Goal: Information Seeking & Learning: Learn about a topic

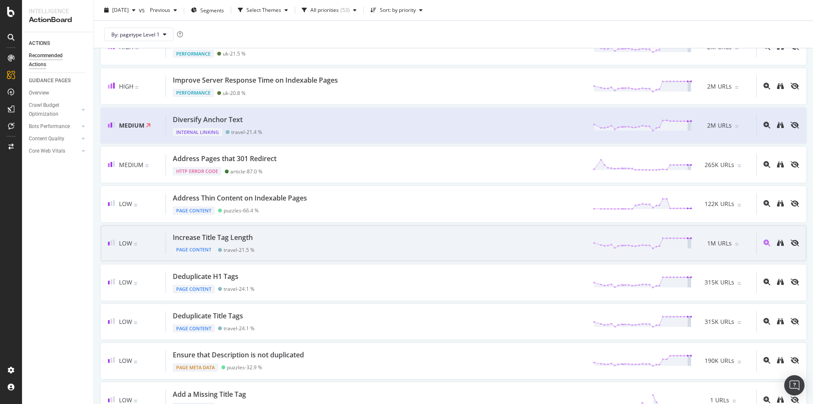
scroll to position [212, 0]
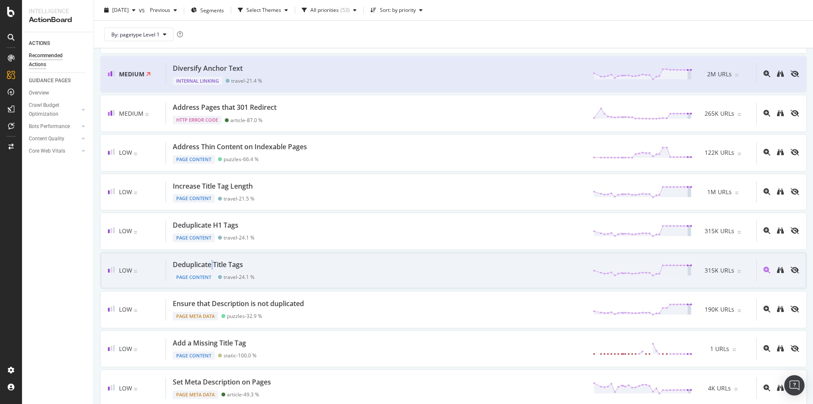
click at [213, 265] on div "Deduplicate Title Tags" at bounding box center [208, 265] width 70 height 10
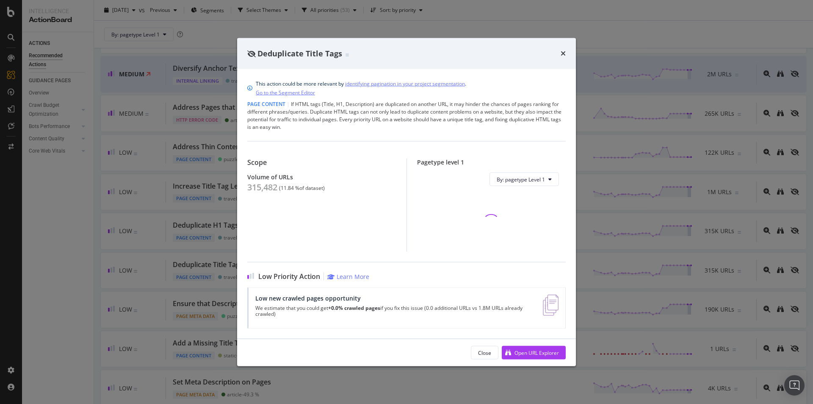
click at [220, 269] on div "Deduplicate Title Tags This action could be more relevant by identifying pagina…" at bounding box center [406, 202] width 813 height 404
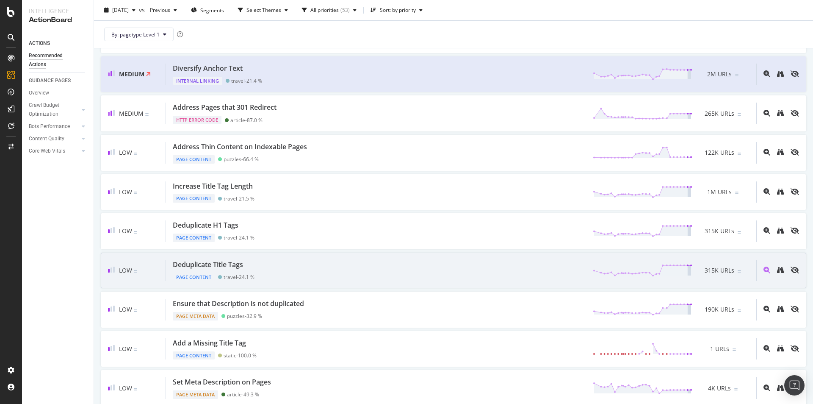
click at [194, 266] on div "Deduplicate Title Tags" at bounding box center [208, 265] width 70 height 10
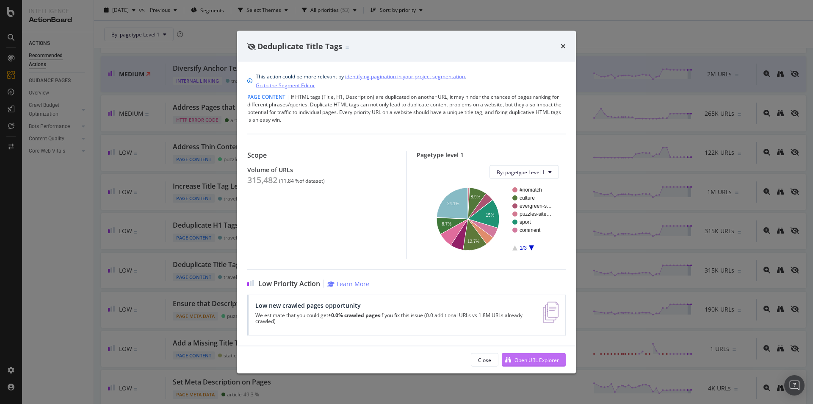
click at [523, 354] on div "Open URL Explorer" at bounding box center [530, 359] width 57 height 13
click at [566, 46] on div "Deduplicate Title Tags" at bounding box center [406, 45] width 339 height 31
click at [562, 47] on icon "times" at bounding box center [563, 46] width 5 height 7
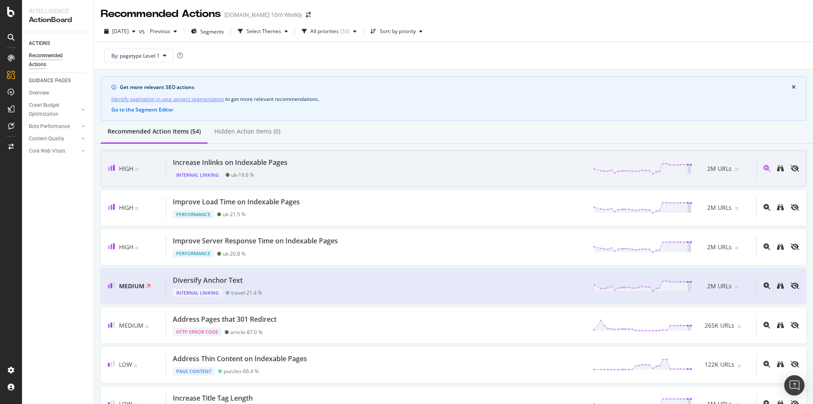
click at [323, 163] on div "Increase Inlinks on Indexable Pages Internal Linking uk - 19.6 % 2M URLs" at bounding box center [461, 169] width 590 height 22
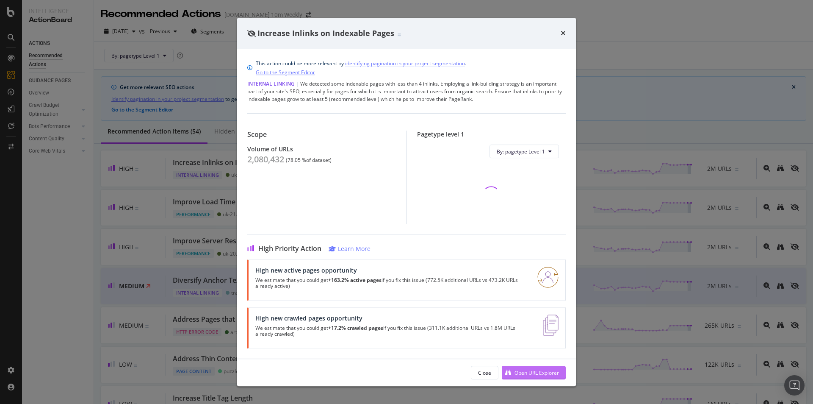
click at [532, 373] on div "Open URL Explorer" at bounding box center [537, 372] width 44 height 7
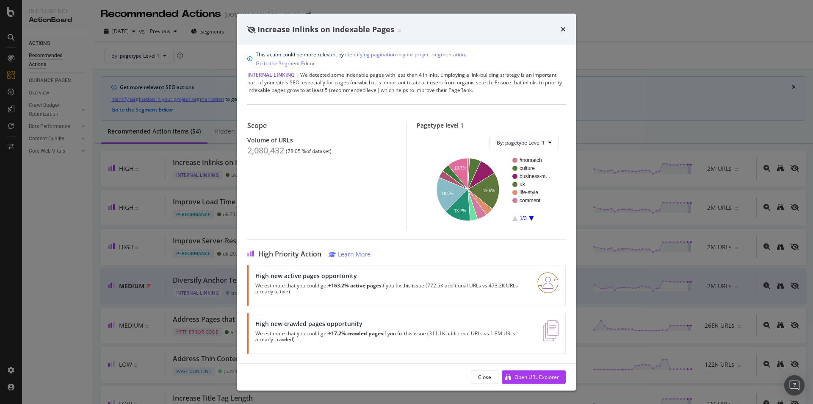
scroll to position [6, 0]
click at [312, 280] on div "High new active pages opportunity We estimate that you could get +163.2% active…" at bounding box center [391, 284] width 272 height 27
drag, startPoint x: 289, startPoint y: 288, endPoint x: 327, endPoint y: 282, distance: 38.2
click at [327, 282] on p "We estimate that you could get +163.2% active pages if you fix this issue (772.…" at bounding box center [391, 288] width 272 height 12
click at [329, 284] on p "We estimate that you could get +163.2% active pages if you fix this issue (772.…" at bounding box center [391, 288] width 272 height 12
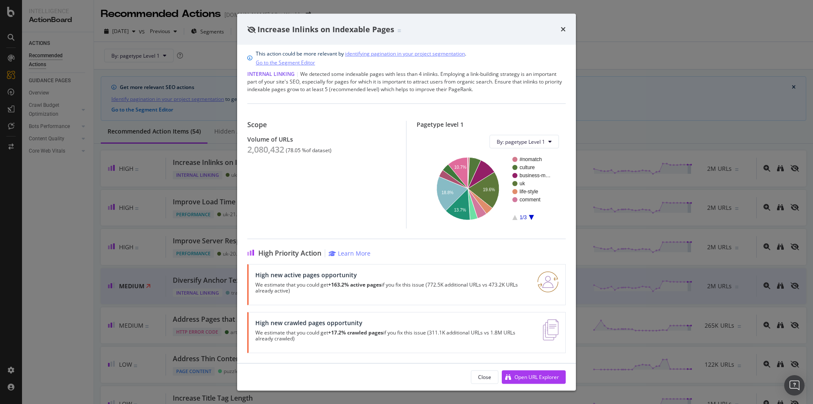
click at [292, 331] on p "We estimate that you could get +17.2% crawled pages if you fix this issue (311.…" at bounding box center [393, 336] width 277 height 12
click at [543, 374] on div "Open URL Explorer" at bounding box center [537, 376] width 44 height 7
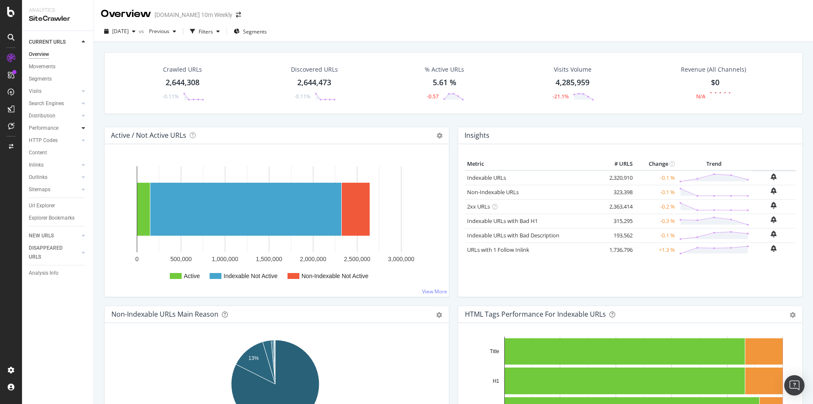
click at [80, 129] on div at bounding box center [83, 128] width 8 height 8
click at [47, 167] on div "Insights" at bounding box center [42, 165] width 18 height 9
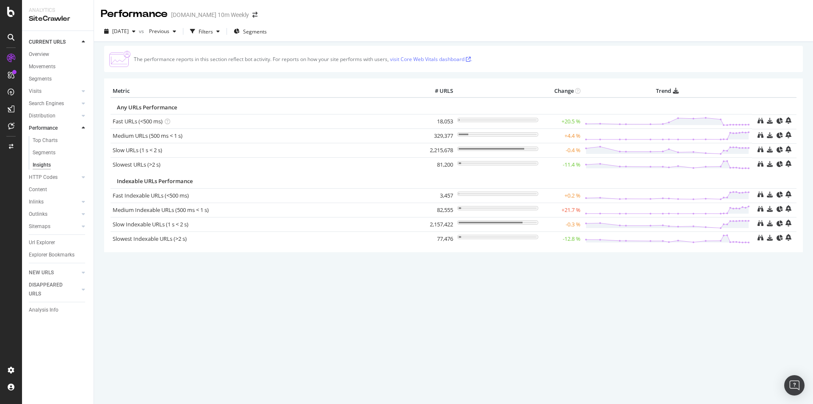
click at [132, 14] on div "Performance" at bounding box center [134, 14] width 67 height 14
copy div "Performance"
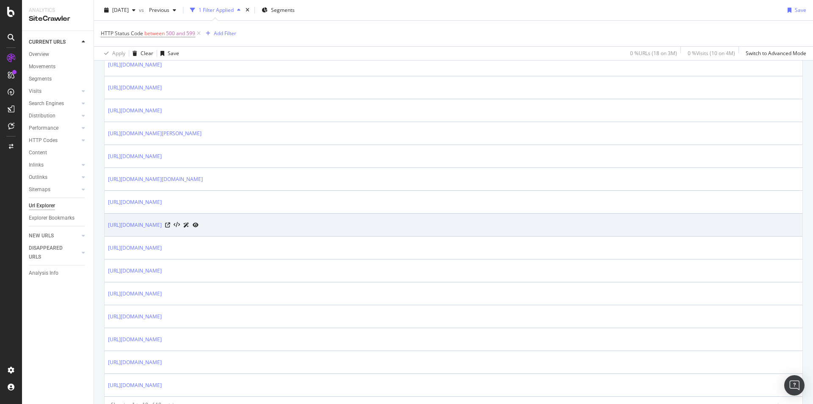
scroll to position [334, 0]
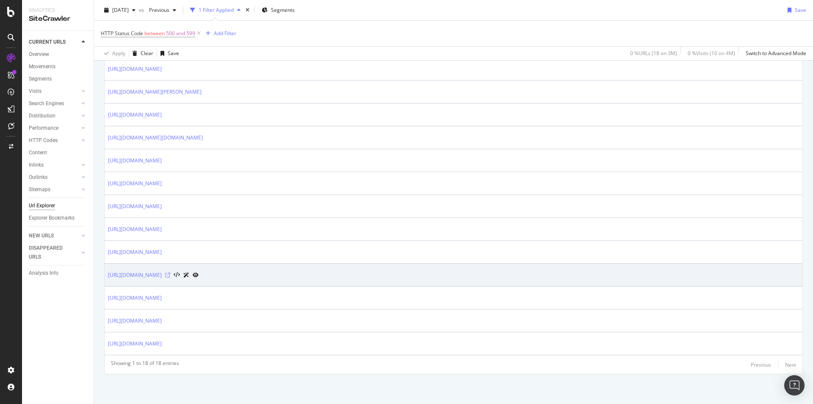
click at [170, 274] on icon at bounding box center [167, 274] width 5 height 5
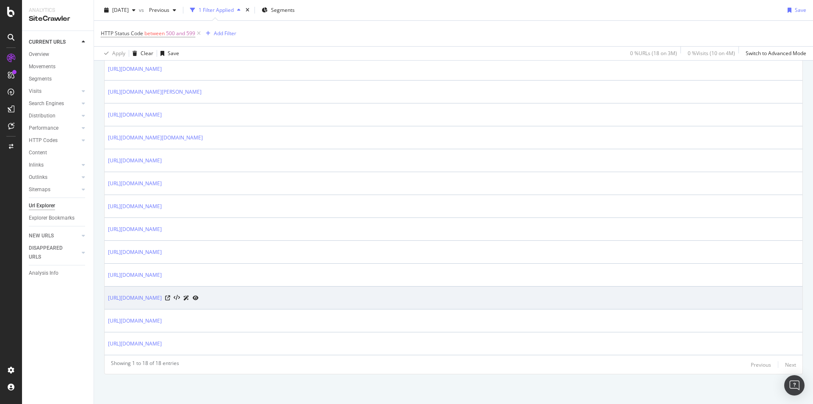
scroll to position [122, 0]
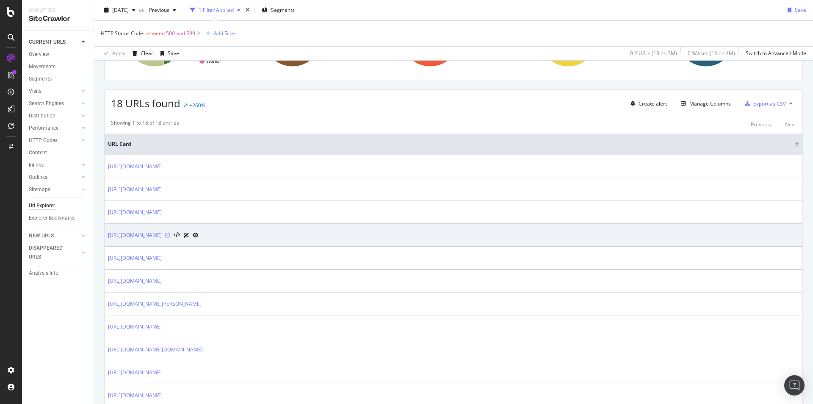
click at [170, 235] on icon at bounding box center [167, 235] width 5 height 5
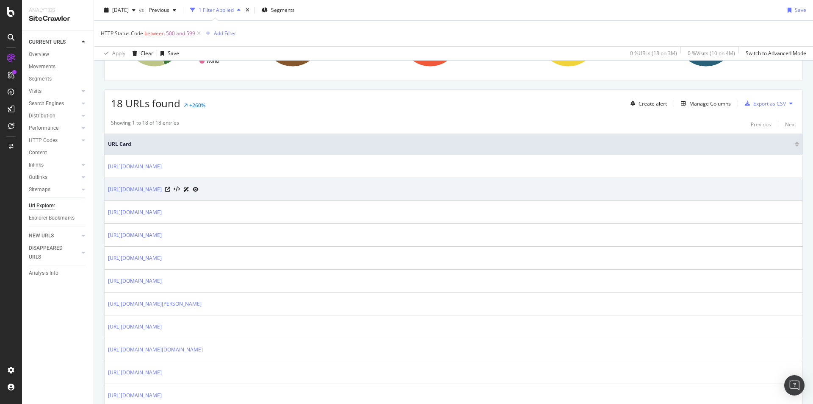
scroll to position [0, 0]
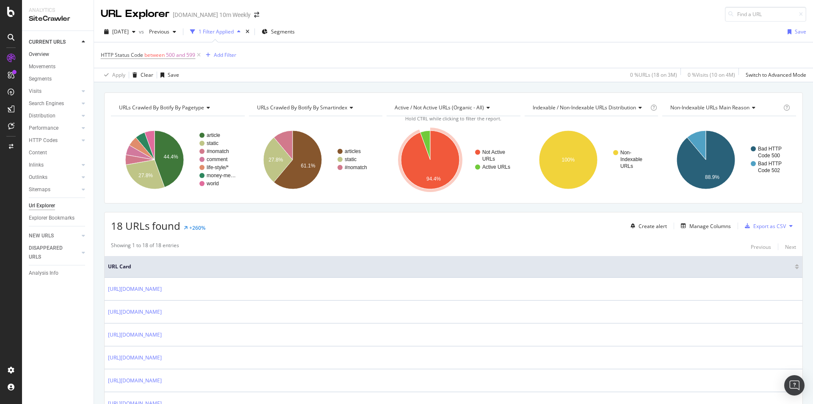
drag, startPoint x: 50, startPoint y: 55, endPoint x: 55, endPoint y: 53, distance: 5.5
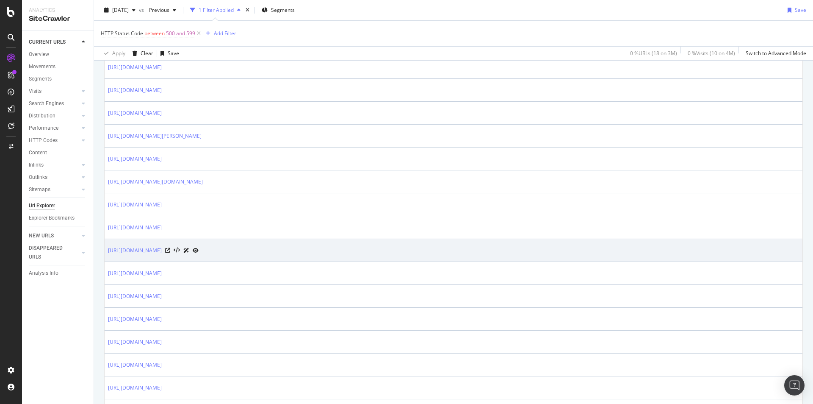
scroll to position [334, 0]
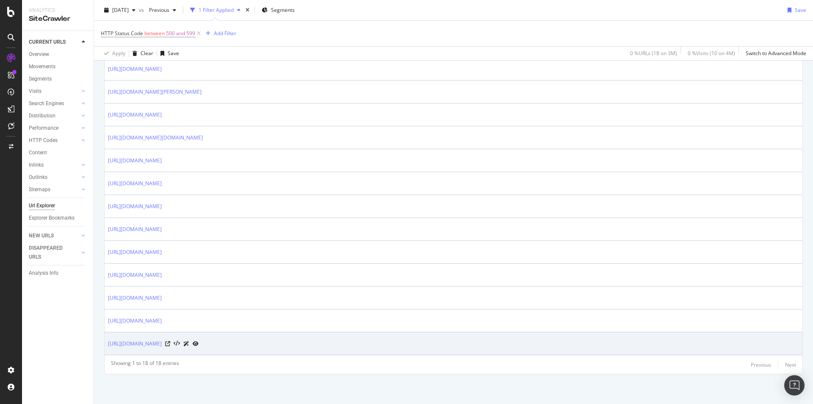
click at [199, 340] on div at bounding box center [181, 343] width 33 height 9
click at [170, 342] on icon at bounding box center [167, 343] width 5 height 5
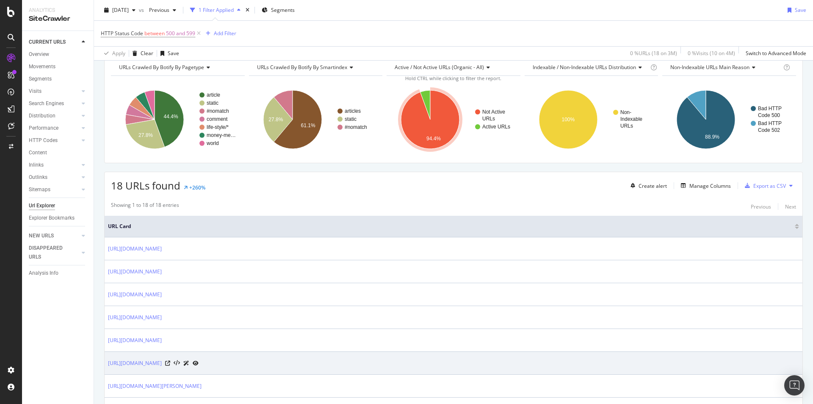
scroll to position [127, 0]
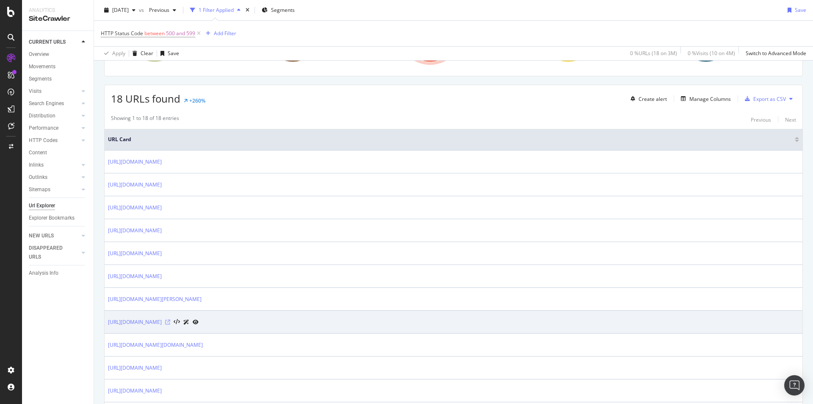
click at [170, 321] on icon at bounding box center [167, 321] width 5 height 5
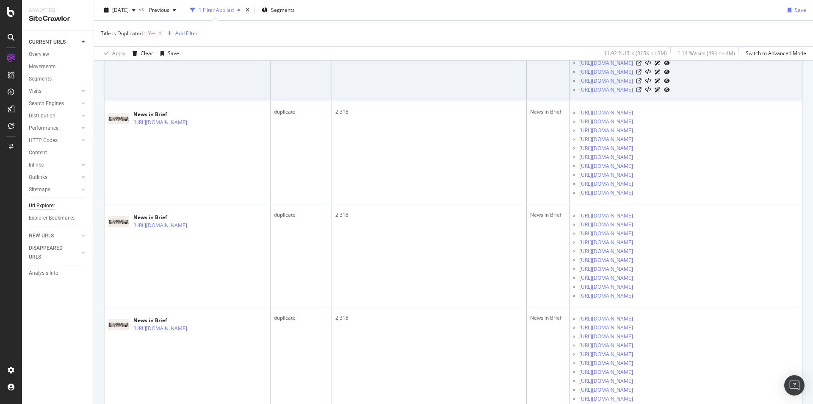
scroll to position [508, 0]
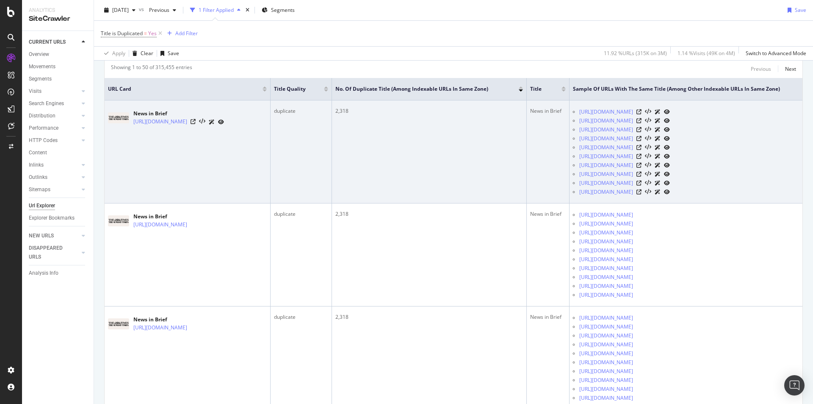
scroll to position [127, 0]
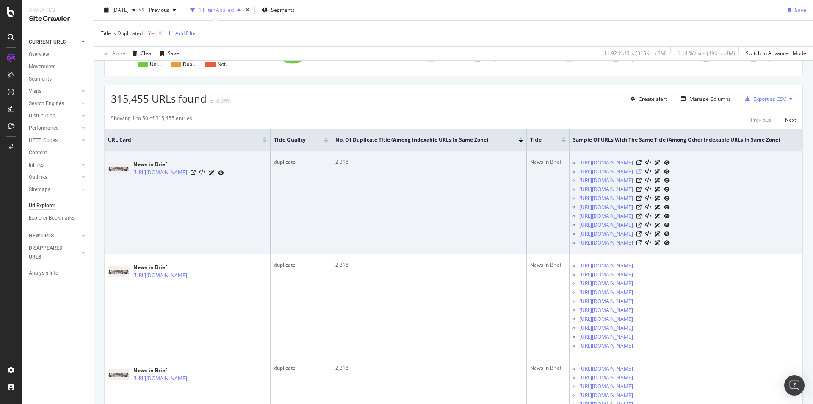
click at [642, 174] on icon at bounding box center [639, 171] width 5 height 5
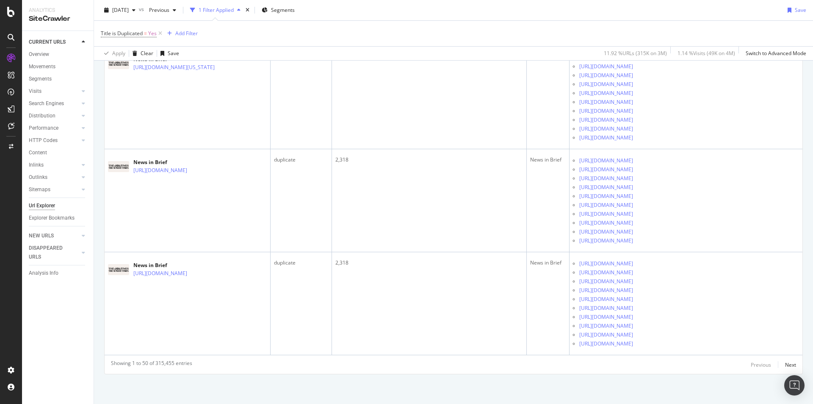
scroll to position [9106, 0]
click at [785, 365] on div "Next" at bounding box center [790, 364] width 11 height 7
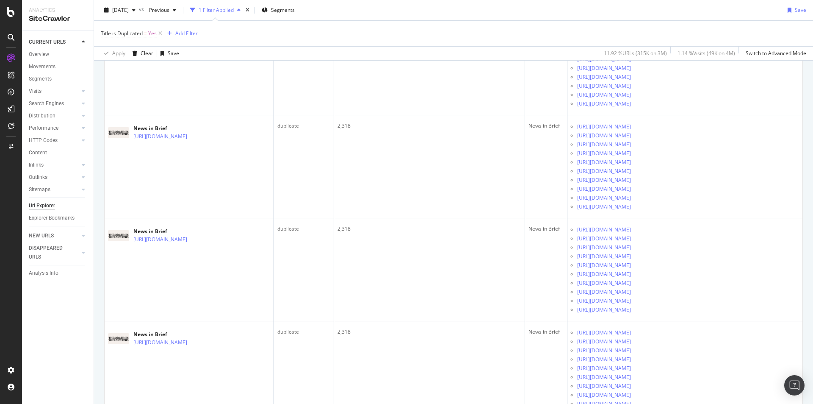
scroll to position [1482, 0]
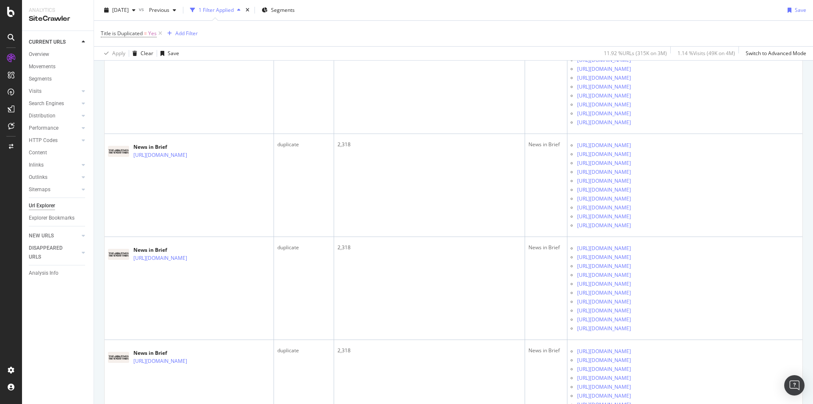
drag, startPoint x: 531, startPoint y: 166, endPoint x: 562, endPoint y: 166, distance: 30.9
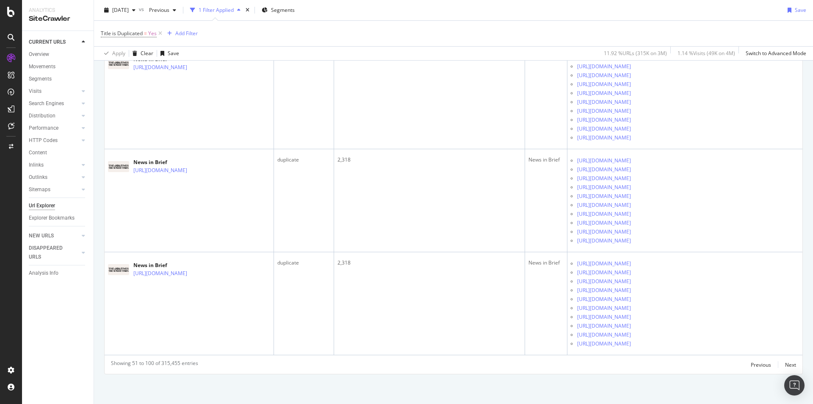
scroll to position [7229, 0]
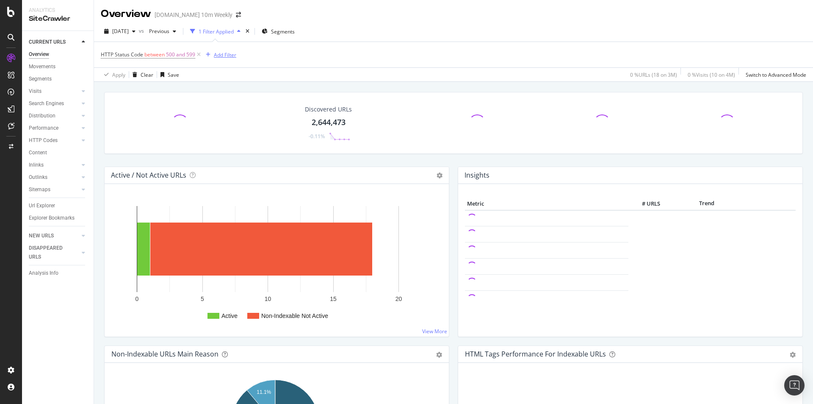
click at [219, 57] on div "Add Filter" at bounding box center [225, 54] width 22 height 7
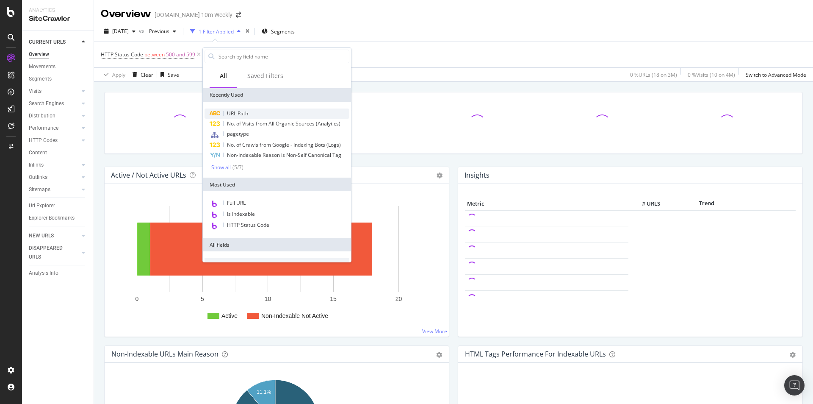
click at [238, 110] on span "URL Path" at bounding box center [237, 113] width 21 height 7
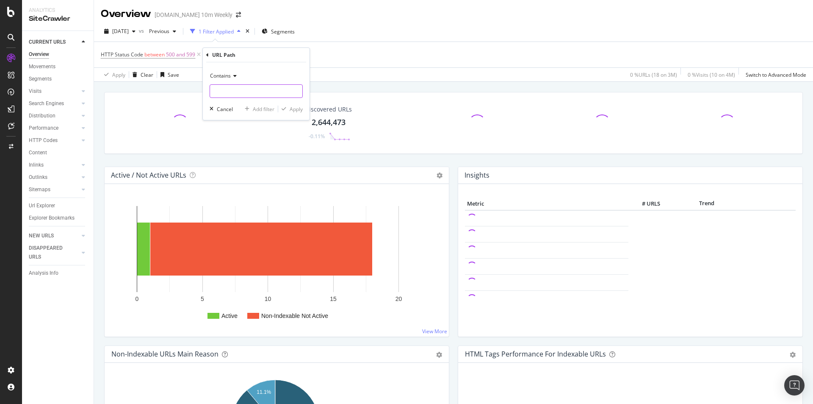
click at [222, 91] on input "text" at bounding box center [256, 91] width 92 height 14
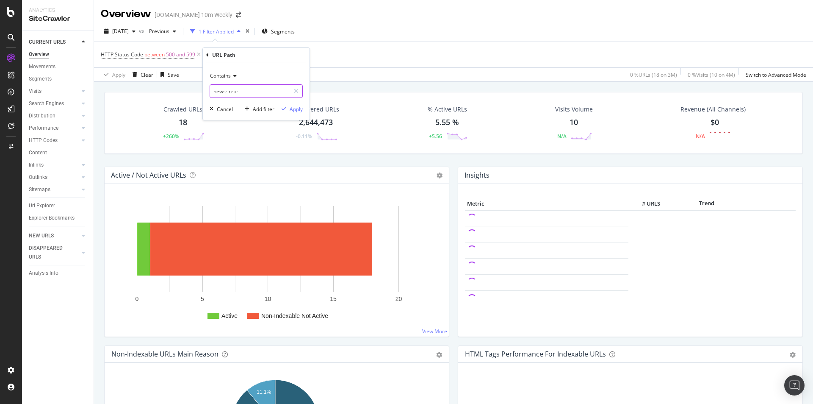
click at [241, 88] on input "news-in-br" at bounding box center [250, 91] width 80 height 14
type input "news"
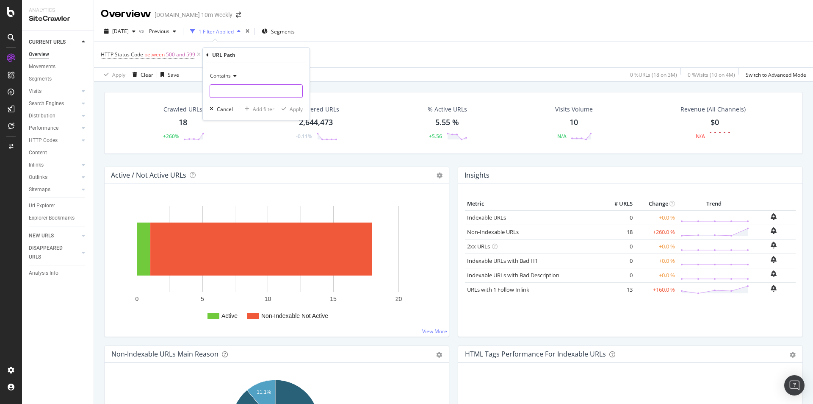
paste input "news-in-brief"
type input "news-in-brief"
click at [295, 110] on div "Apply" at bounding box center [296, 108] width 13 height 7
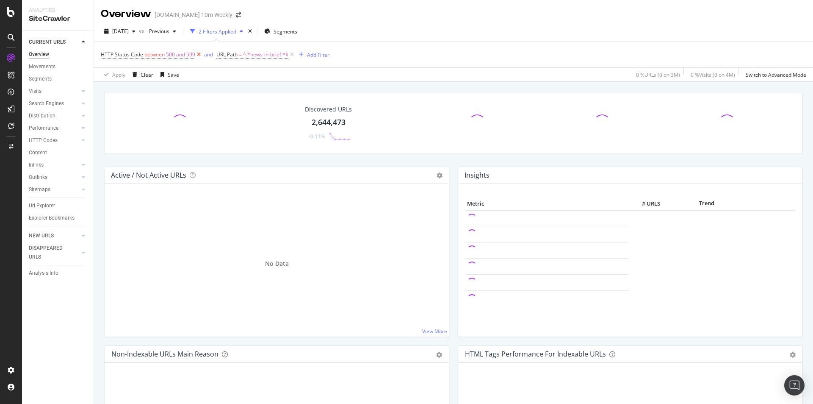
click at [198, 53] on icon at bounding box center [198, 54] width 7 height 8
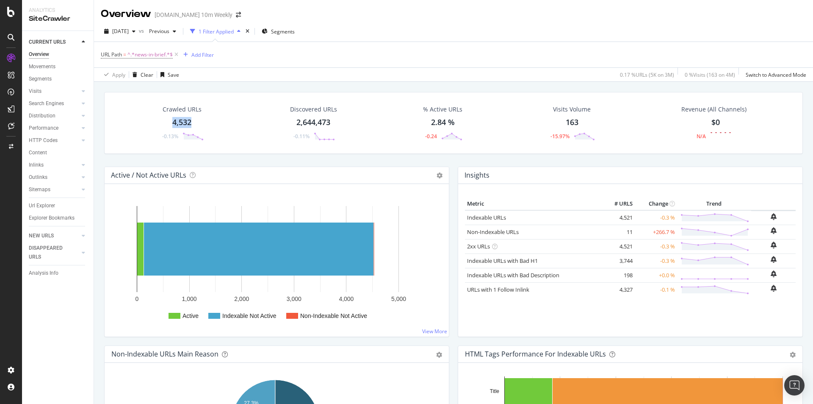
drag, startPoint x: 200, startPoint y: 122, endPoint x: 165, endPoint y: 121, distance: 34.8
click at [161, 121] on div "Crawled URLs 4,532 -0.13%" at bounding box center [182, 123] width 60 height 44
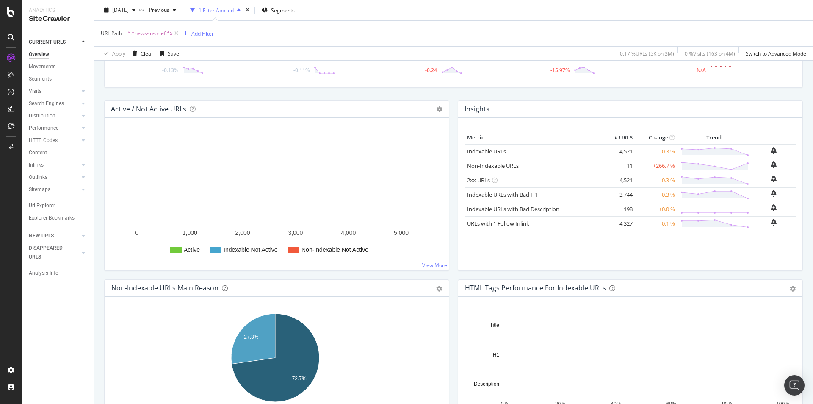
scroll to position [169, 0]
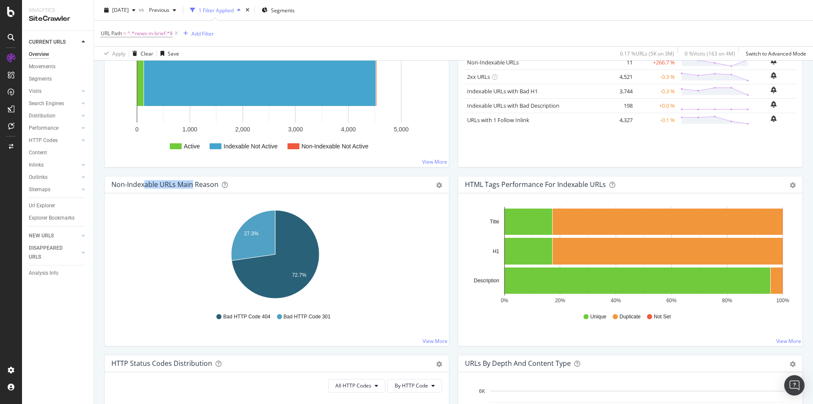
drag, startPoint x: 145, startPoint y: 184, endPoint x: 193, endPoint y: 184, distance: 47.4
click at [193, 184] on div "Non-Indexable URLs Main Reason" at bounding box center [164, 184] width 107 height 8
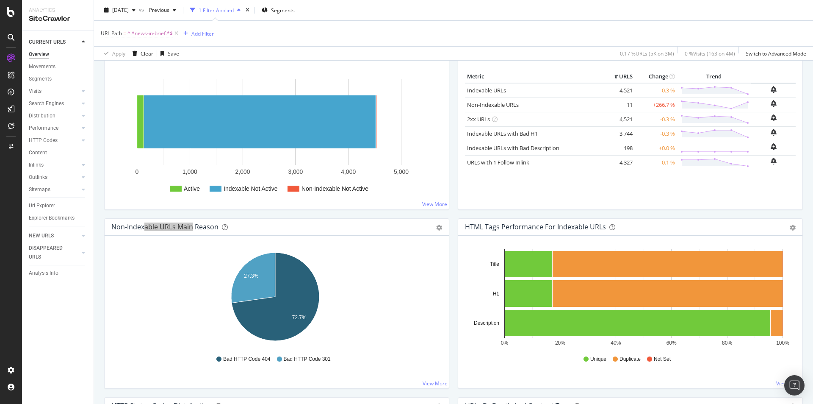
scroll to position [0, 0]
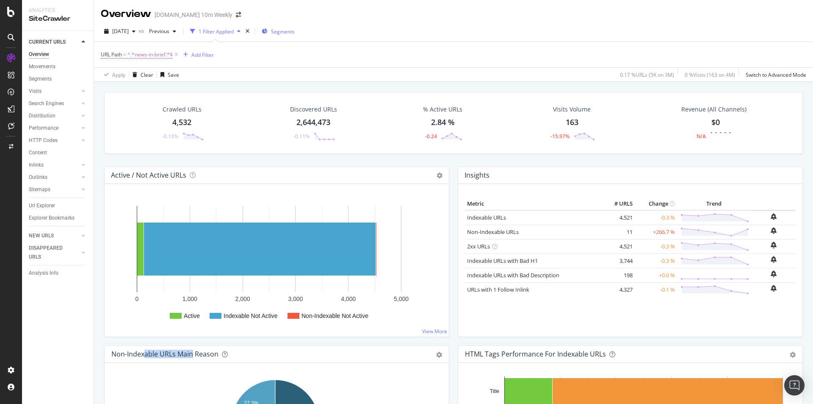
click at [295, 35] on div "Segments" at bounding box center [278, 31] width 33 height 13
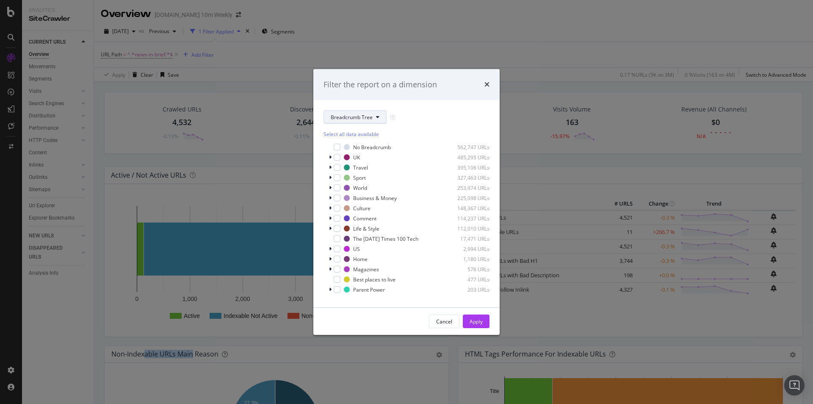
click at [376, 120] on button "Breadcrumb Tree" at bounding box center [355, 117] width 63 height 14
click at [433, 321] on button "Cancel" at bounding box center [444, 321] width 30 height 14
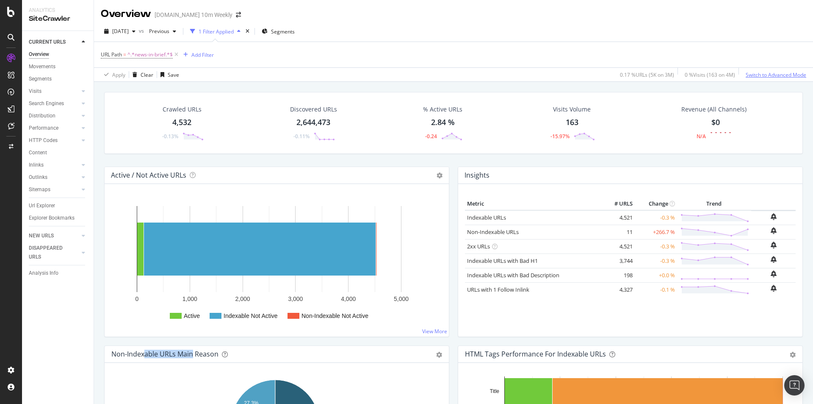
click at [785, 73] on div "Switch to Advanced Mode" at bounding box center [776, 74] width 61 height 7
click at [773, 75] on div "Switch back to Simple mode" at bounding box center [774, 74] width 66 height 7
click at [773, 75] on div "Switch to Advanced Mode" at bounding box center [776, 74] width 61 height 7
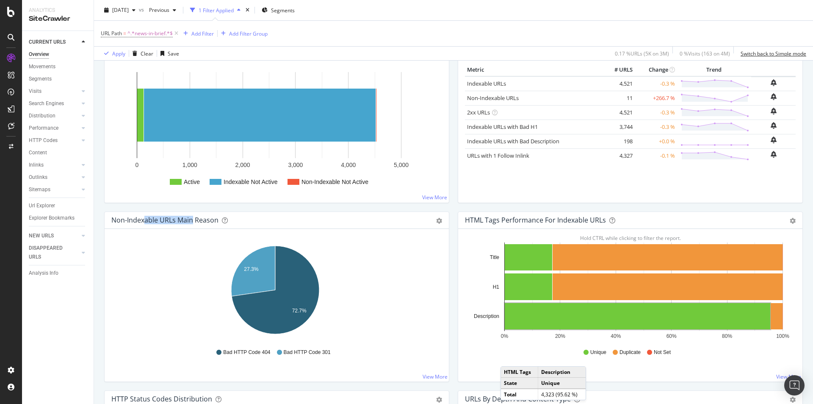
scroll to position [254, 0]
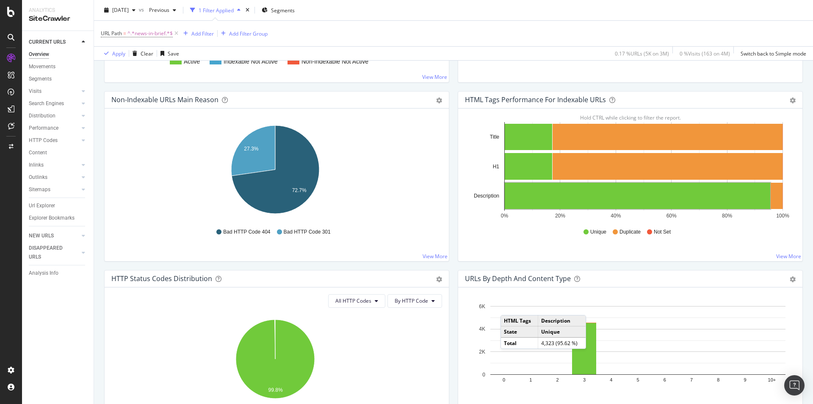
click at [368, 208] on icon "27.3% 72.7%" at bounding box center [275, 171] width 328 height 98
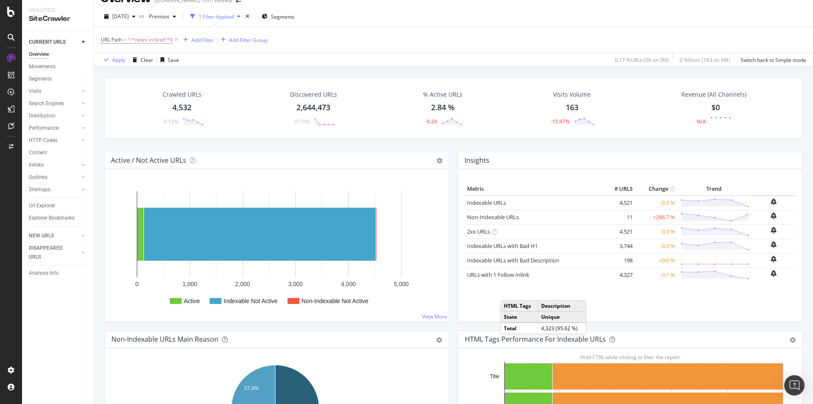
scroll to position [0, 0]
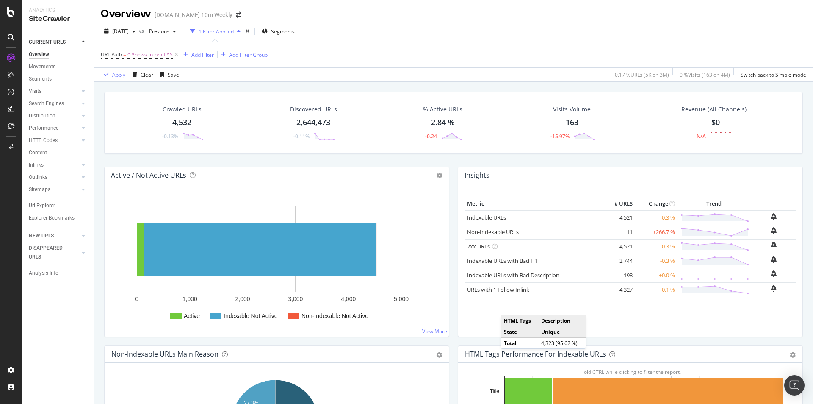
click at [184, 116] on div "Crawled URLs 4,532 -0.13%" at bounding box center [182, 123] width 60 height 44
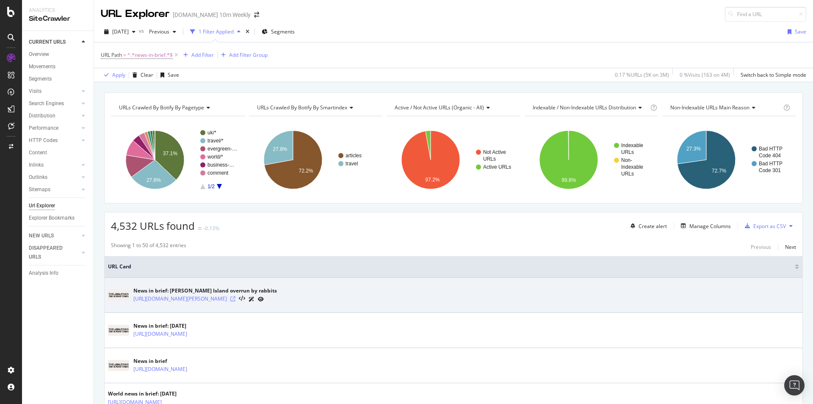
click at [235, 299] on icon at bounding box center [232, 298] width 5 height 5
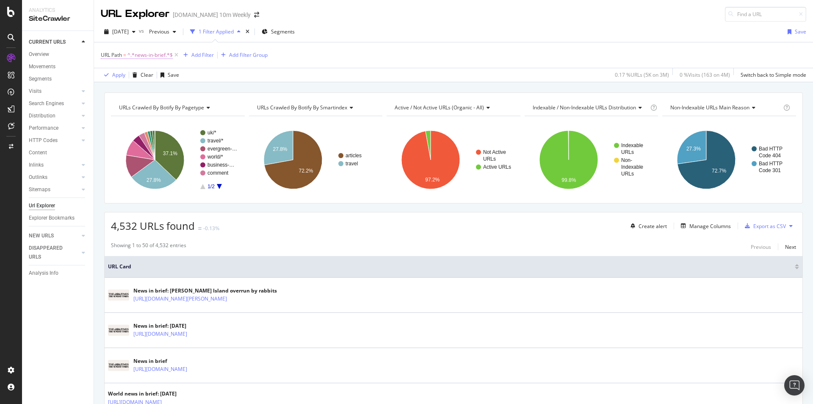
click at [163, 55] on span "^.*news-in-brief.*$" at bounding box center [149, 55] width 45 height 12
paste input "stories-published-on"
type input "stories-published-on"
click at [199, 108] on div "Apply" at bounding box center [194, 108] width 13 height 7
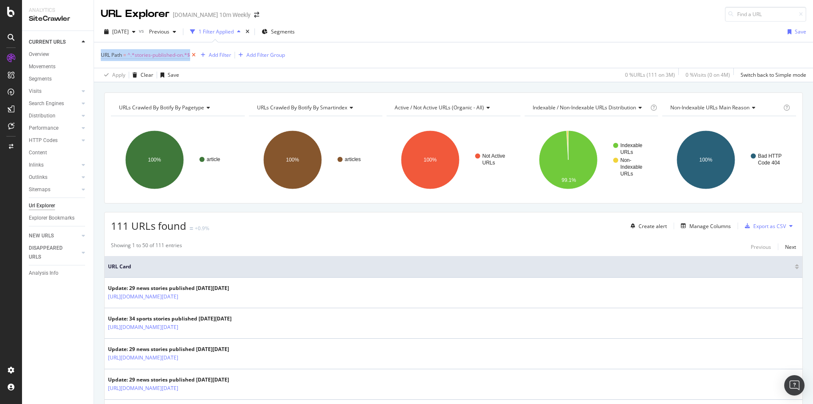
drag, startPoint x: 100, startPoint y: 54, endPoint x: 195, endPoint y: 56, distance: 94.9
click at [195, 56] on div "URL Path = ^.*stories-published-on.*$ Add Filter Add Filter Group Apply Clear S…" at bounding box center [453, 62] width 719 height 40
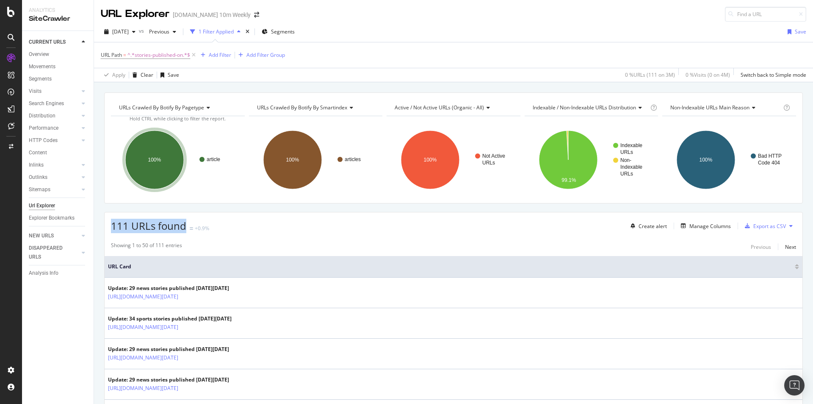
drag, startPoint x: 111, startPoint y: 227, endPoint x: 187, endPoint y: 227, distance: 75.8
copy span "111 URLs found"
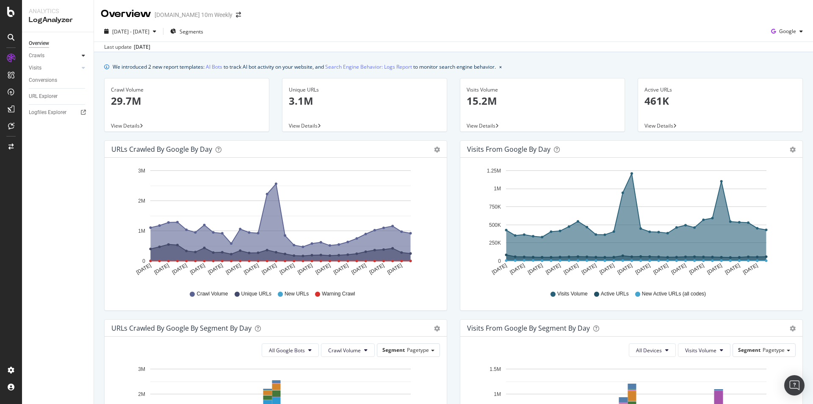
click at [82, 52] on div at bounding box center [83, 55] width 8 height 8
click at [59, 66] on div "Daily Distribution" at bounding box center [52, 68] width 39 height 9
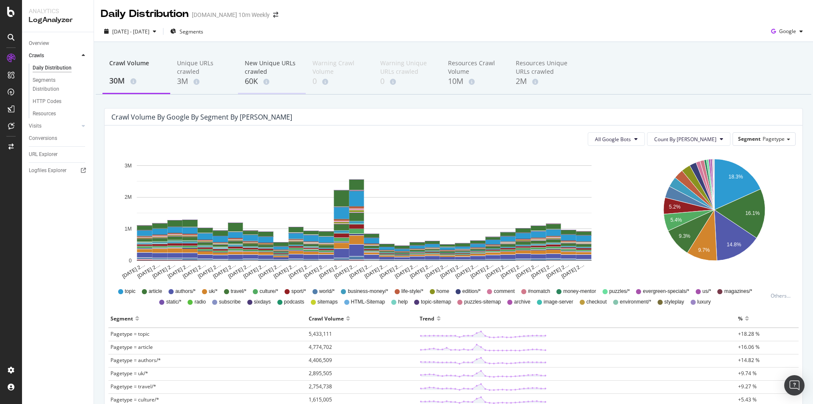
click at [269, 67] on div "New Unique URLs crawled" at bounding box center [272, 67] width 54 height 17
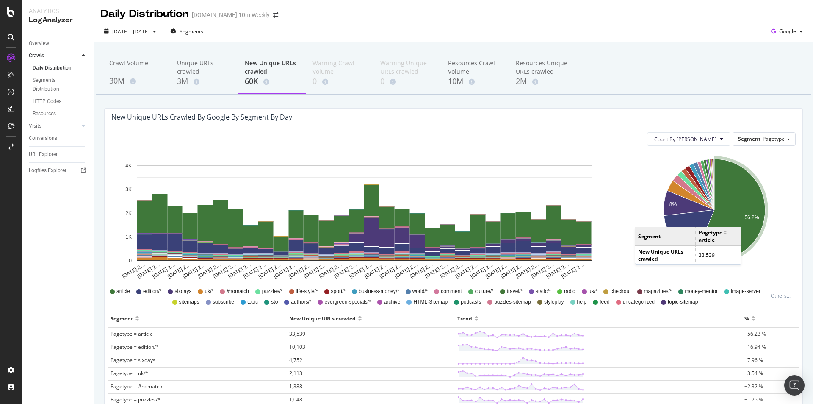
click at [745, 218] on text "56.2%" at bounding box center [752, 217] width 14 height 6
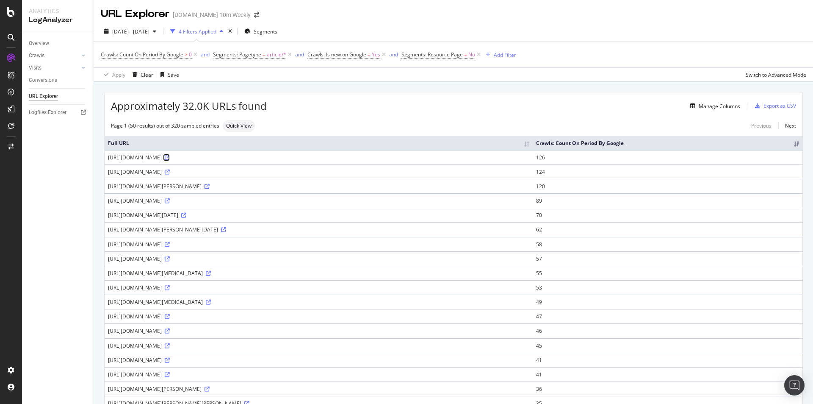
click at [170, 159] on icon at bounding box center [167, 157] width 5 height 5
click at [724, 143] on th "Crawls: Count On Period By Google" at bounding box center [668, 143] width 270 height 14
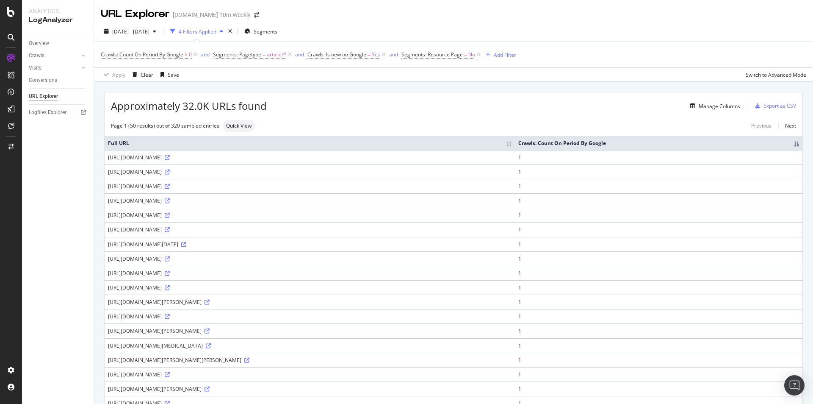
click at [700, 145] on th "Crawls: Count On Period By Google" at bounding box center [659, 143] width 288 height 14
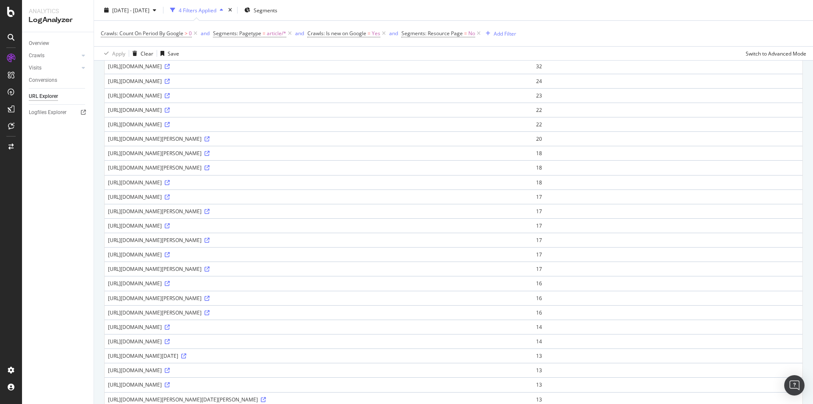
scroll to position [381, 0]
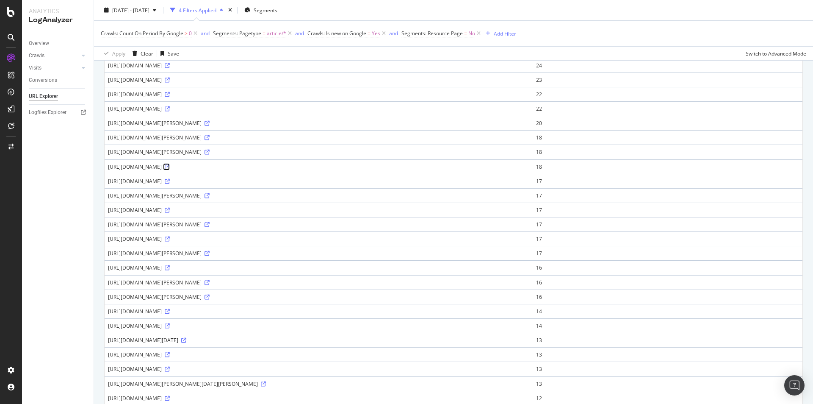
click at [170, 166] on icon at bounding box center [167, 166] width 5 height 5
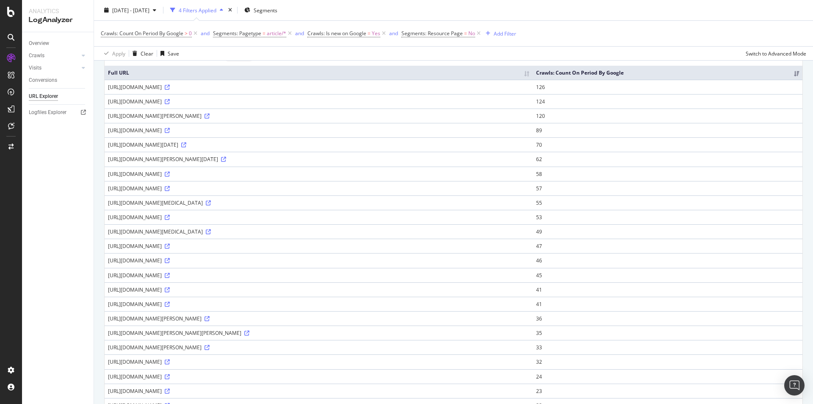
scroll to position [0, 0]
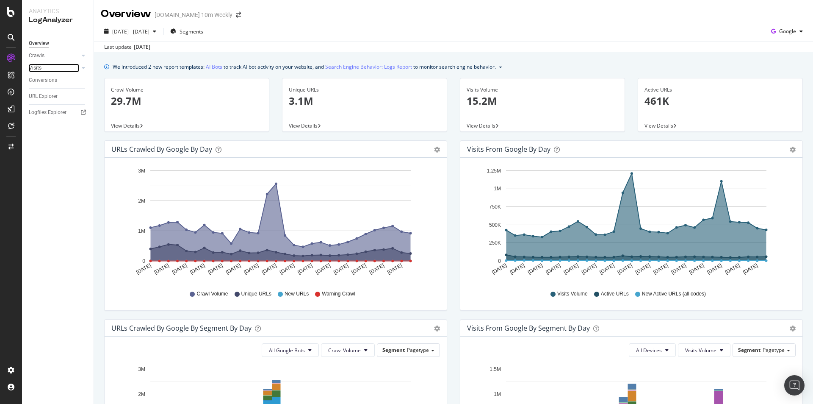
click at [56, 71] on link "Visits" at bounding box center [54, 68] width 50 height 9
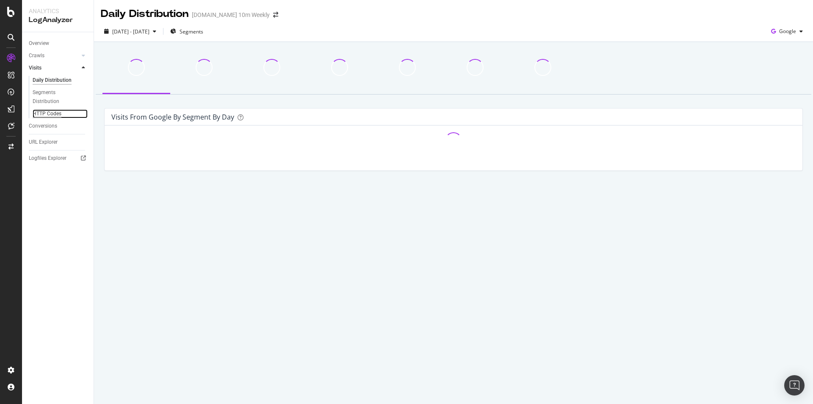
click at [51, 114] on div "HTTP Codes" at bounding box center [47, 113] width 29 height 9
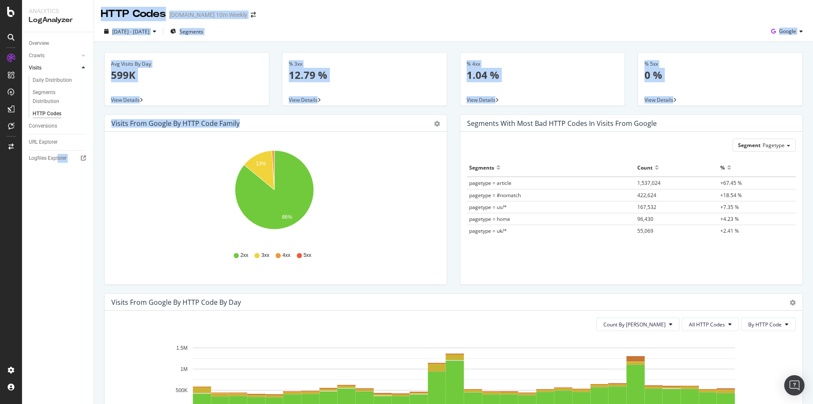
drag, startPoint x: 273, startPoint y: 156, endPoint x: 49, endPoint y: 222, distance: 234.0
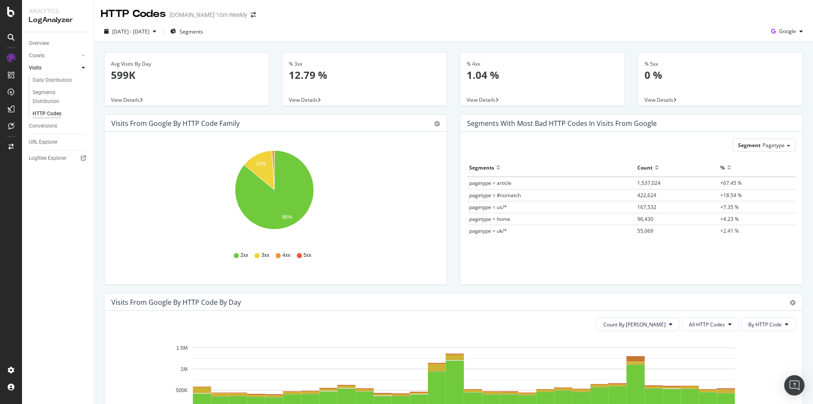
click at [34, 235] on div "Overview Crawls Daily Distribution Segments Distribution HTTP Codes Resources V…" at bounding box center [58, 217] width 72 height 371
click at [651, 85] on div "% 5xx 0 %" at bounding box center [721, 73] width 152 height 41
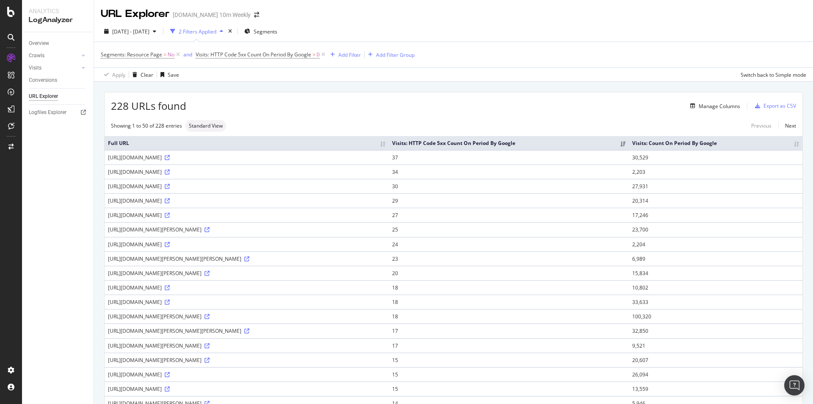
click at [149, 142] on th "Full URL" at bounding box center [247, 143] width 284 height 14
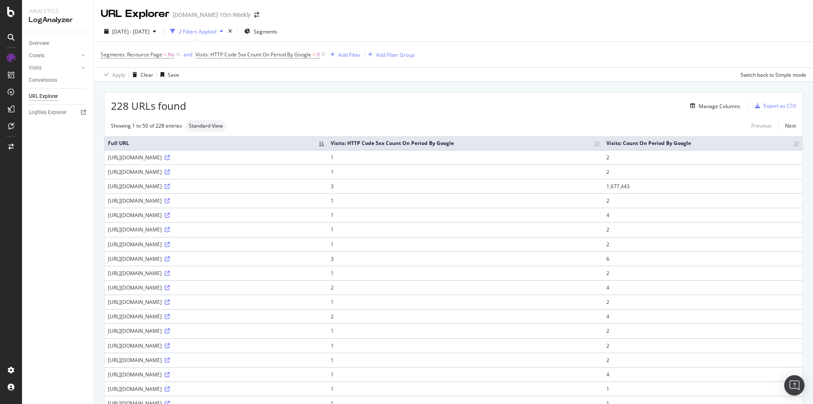
scroll to position [296, 0]
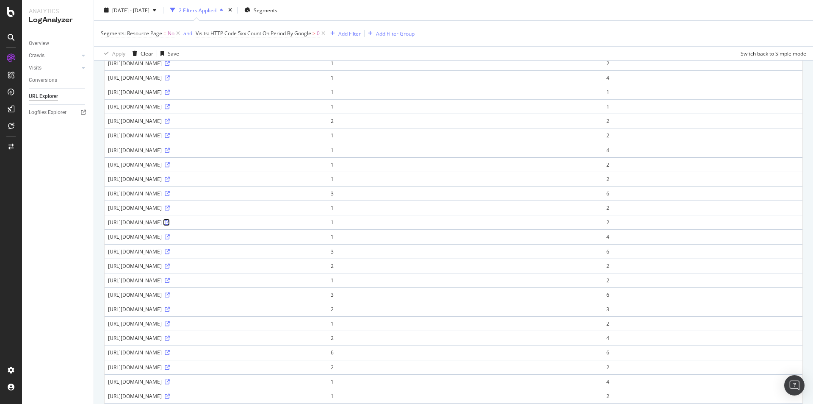
click at [170, 221] on icon at bounding box center [167, 222] width 5 height 5
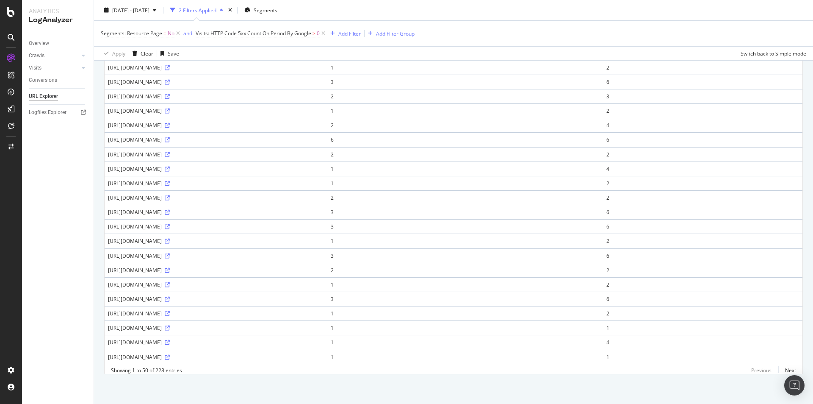
scroll to position [515, 0]
click at [170, 282] on icon at bounding box center [167, 284] width 5 height 5
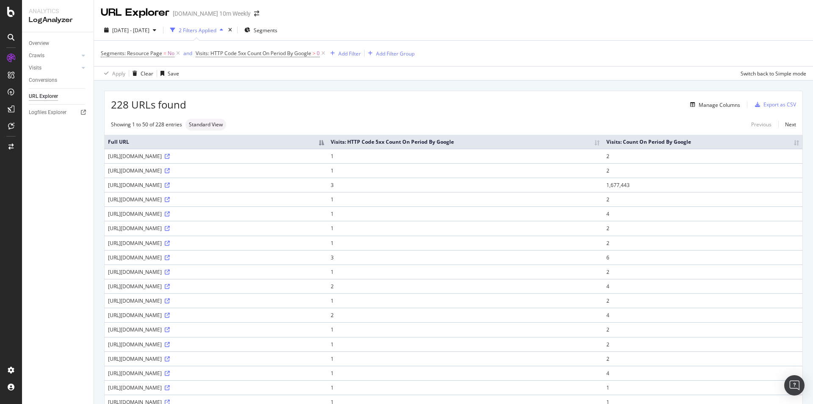
scroll to position [0, 0]
click at [696, 144] on th "Visits: Count On Period By Google" at bounding box center [702, 143] width 199 height 14
click at [775, 105] on div "Export as CSV" at bounding box center [780, 105] width 33 height 7
click at [781, 103] on div "Export as CSV" at bounding box center [780, 105] width 33 height 7
click at [773, 107] on div "Export as CSV" at bounding box center [780, 105] width 33 height 7
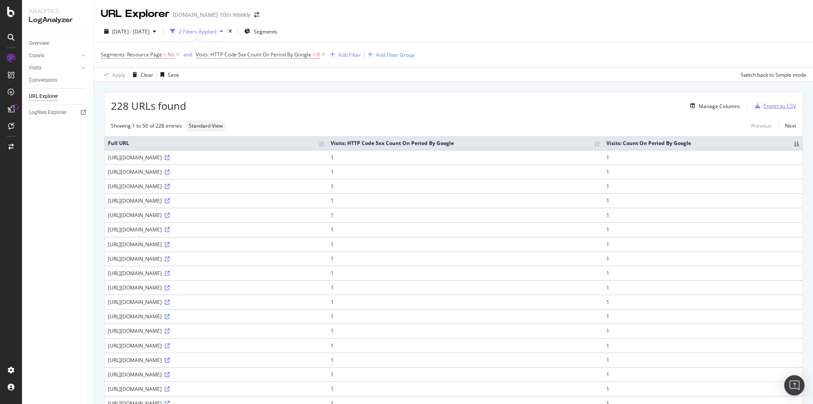
click at [772, 107] on div "Export as CSV" at bounding box center [780, 105] width 33 height 7
click at [324, 54] on icon at bounding box center [323, 54] width 7 height 8
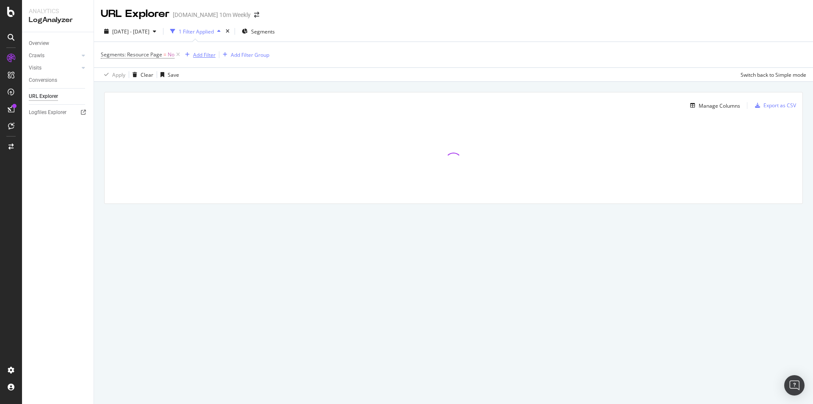
click at [207, 54] on div "Add Filter" at bounding box center [204, 54] width 22 height 7
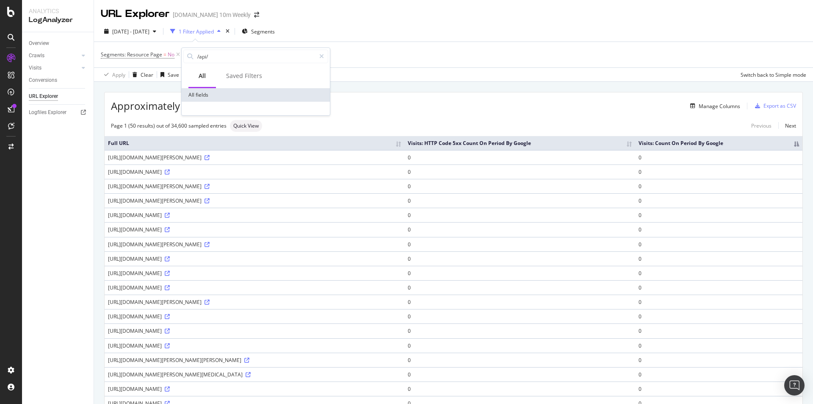
drag, startPoint x: 220, startPoint y: 53, endPoint x: 166, endPoint y: 58, distance: 54.1
click at [166, 58] on body "Analytics LogAnalyzer Overview Crawls Daily Distribution Segments Distribution …" at bounding box center [406, 202] width 813 height 404
type input "/"
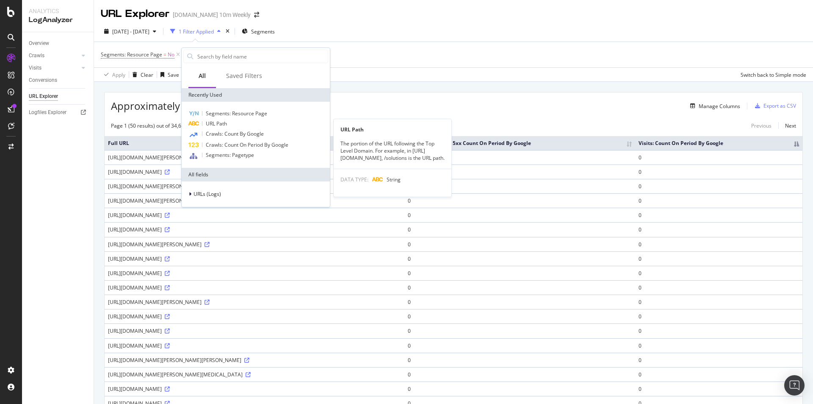
click at [222, 121] on span "URL Path" at bounding box center [216, 123] width 21 height 7
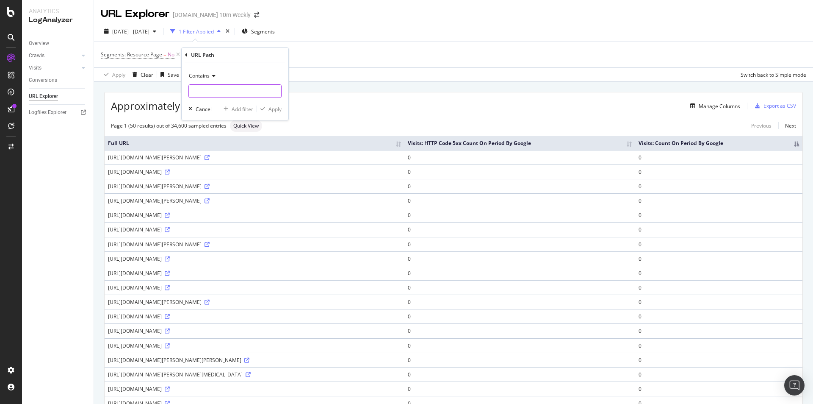
click at [233, 90] on input "text" at bounding box center [235, 91] width 92 height 14
type input "/api/"
click at [276, 109] on div "Apply" at bounding box center [275, 108] width 13 height 7
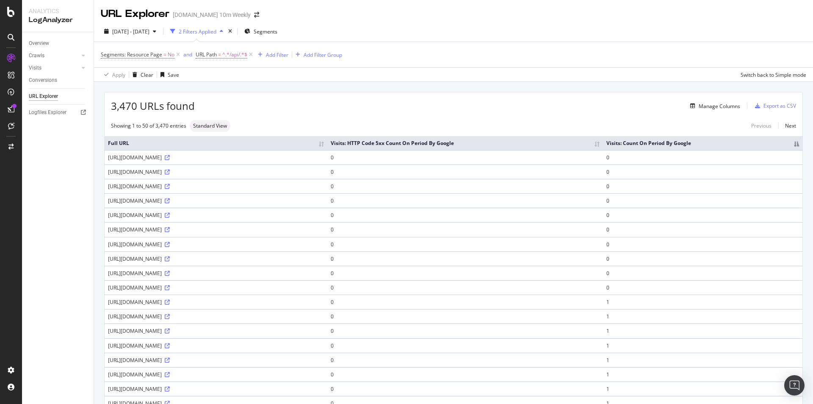
click at [731, 141] on th "Visits: Count On Period By Google" at bounding box center [702, 143] width 199 height 14
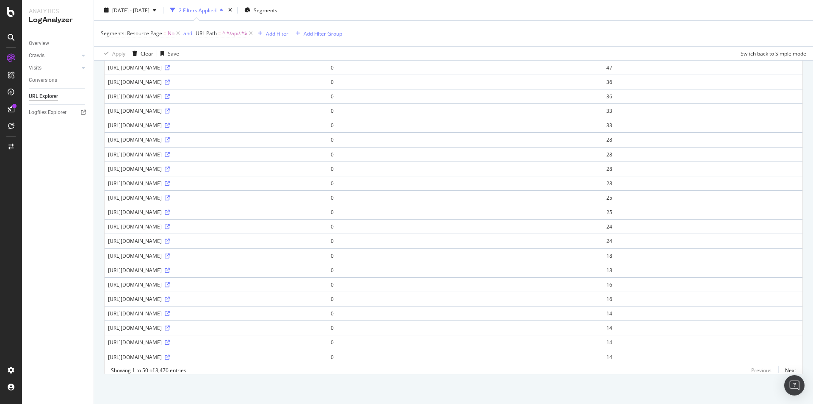
scroll to position [515, 0]
click at [170, 210] on icon at bounding box center [167, 212] width 5 height 5
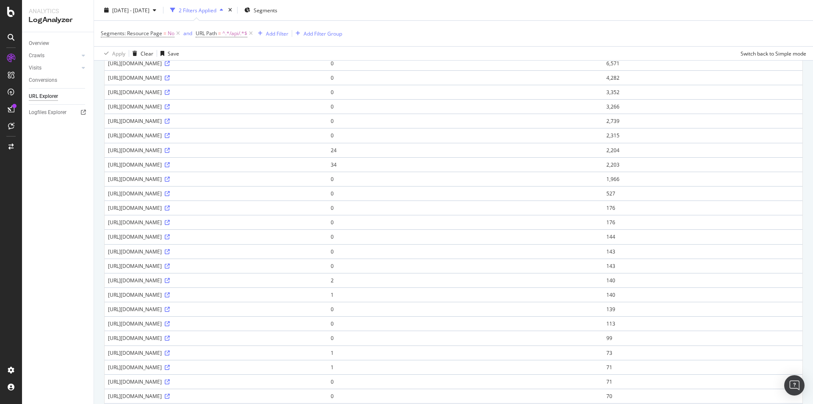
scroll to position [0, 0]
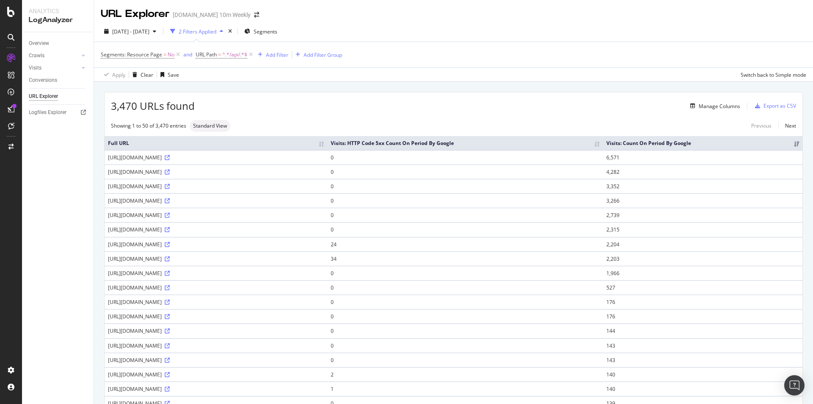
click at [451, 146] on th "Visits: HTTP Code 5xx Count On Period By Google" at bounding box center [465, 143] width 276 height 14
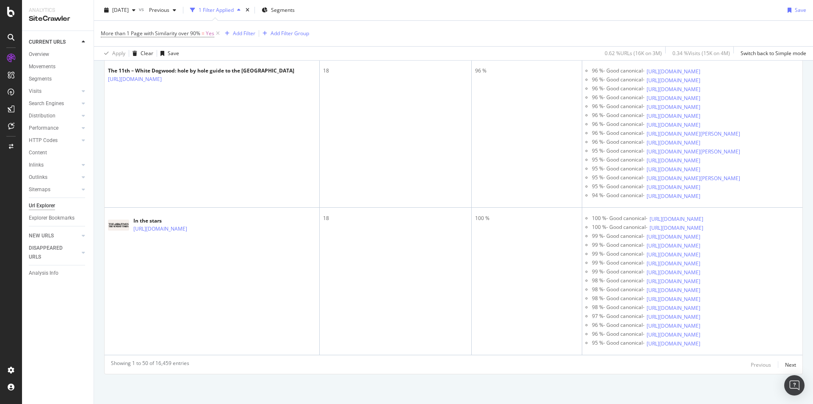
scroll to position [8036, 0]
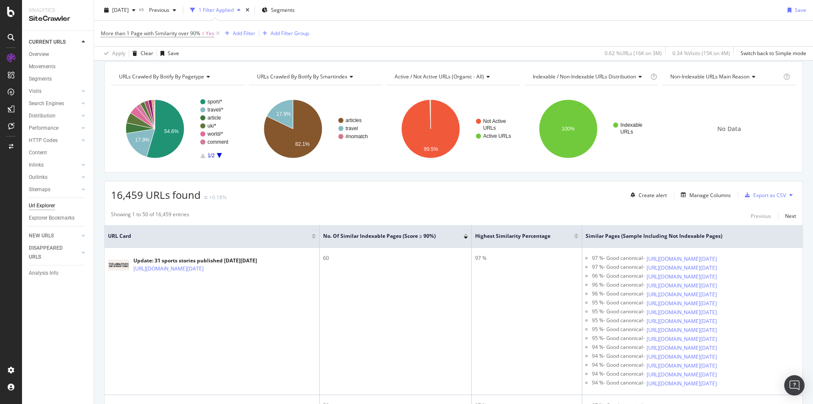
scroll to position [0, 0]
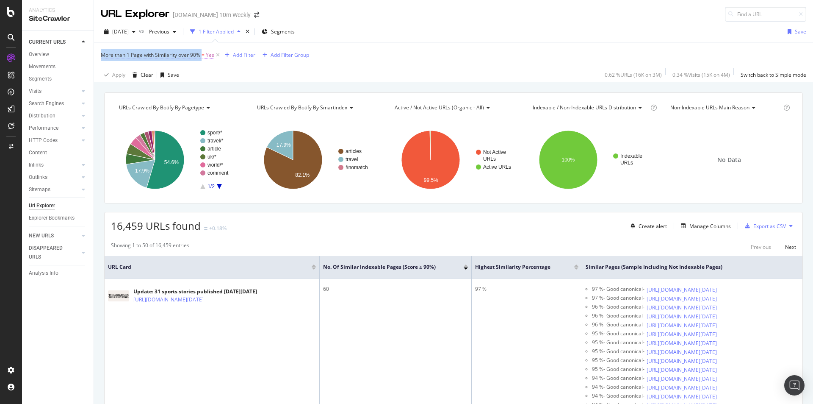
copy span "More than 1 Page with Similarity over 90%"
drag, startPoint x: 97, startPoint y: 55, endPoint x: 202, endPoint y: 58, distance: 104.2
click at [202, 58] on div "More than 1 Page with Similarity over 90% = Yes Add Filter Add Filter Group App…" at bounding box center [453, 62] width 719 height 40
click at [119, 85] on div "URLs Crawled By Botify By pagetype Chart (by Value) Table Expand Export as CSV …" at bounding box center [453, 92] width 719 height 20
drag, startPoint x: 112, startPoint y: 227, endPoint x: 201, endPoint y: 226, distance: 88.9
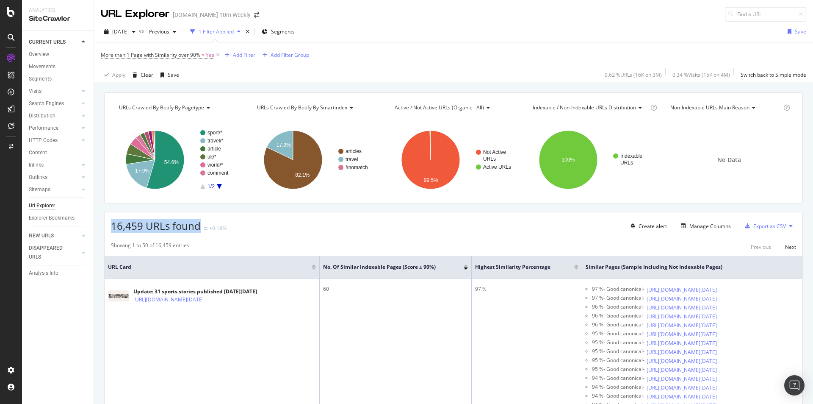
click at [201, 226] on div "16,459 URLs found +0.18% Create alert Manage Columns Export as CSV" at bounding box center [454, 222] width 698 height 21
copy span "16,459 URLs found"
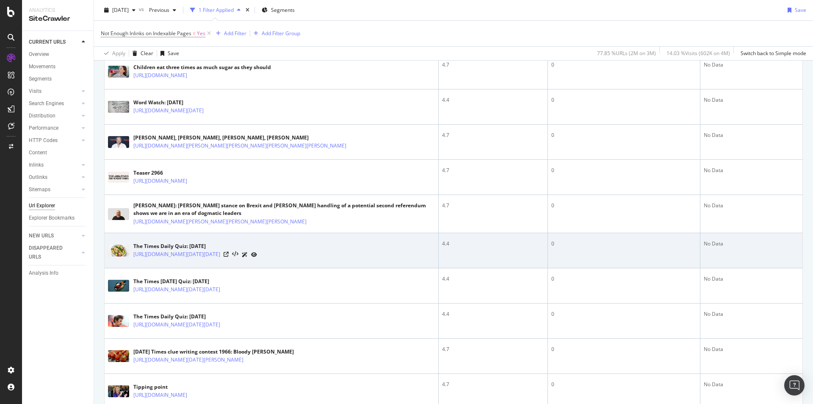
scroll to position [1694, 0]
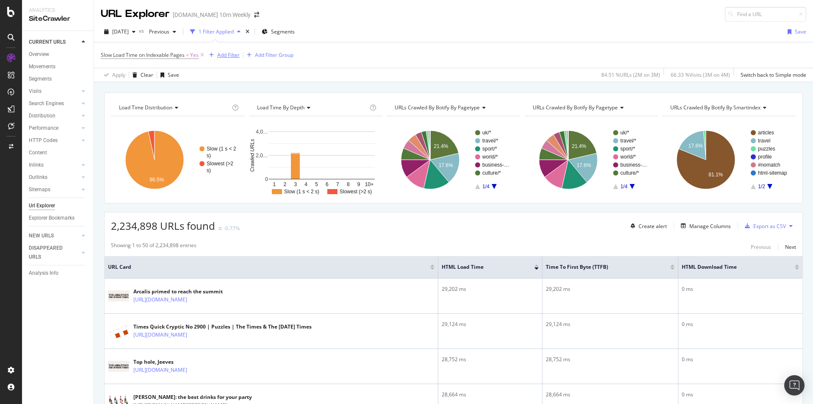
click at [229, 53] on div "Add Filter" at bounding box center [228, 54] width 22 height 7
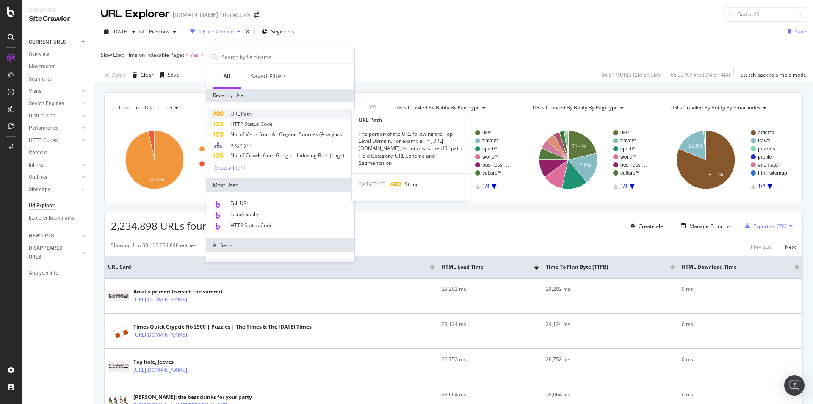
click at [247, 117] on div "URL Path" at bounding box center [280, 114] width 145 height 10
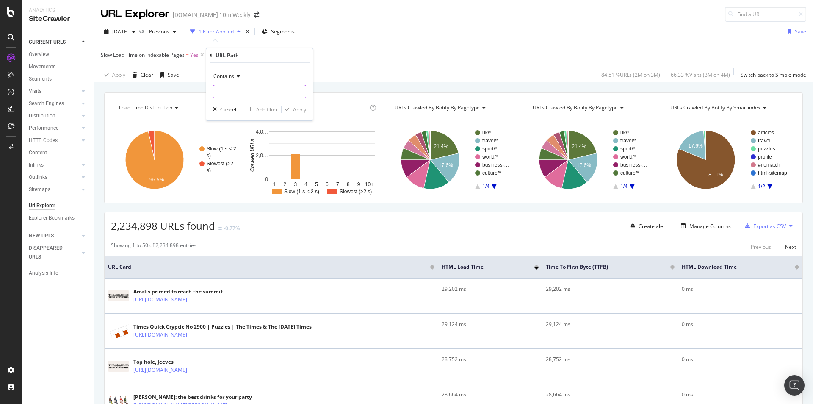
click at [244, 88] on input "text" at bounding box center [259, 92] width 92 height 14
type input "html-sitemap"
click at [299, 109] on div "Apply" at bounding box center [299, 109] width 13 height 7
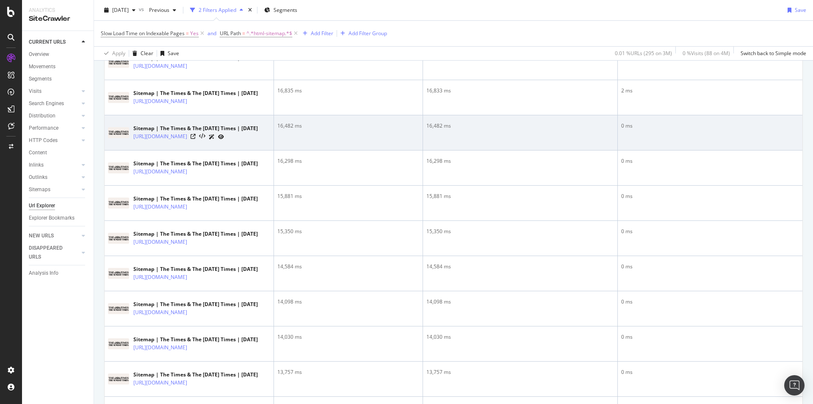
scroll to position [42, 0]
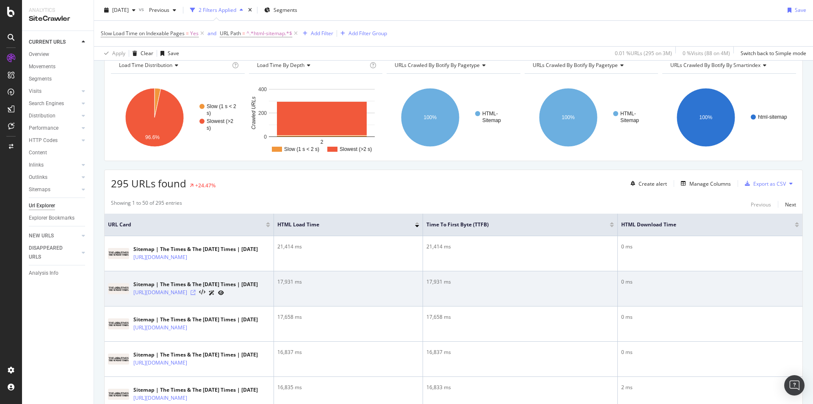
click at [196, 295] on icon at bounding box center [193, 292] width 5 height 5
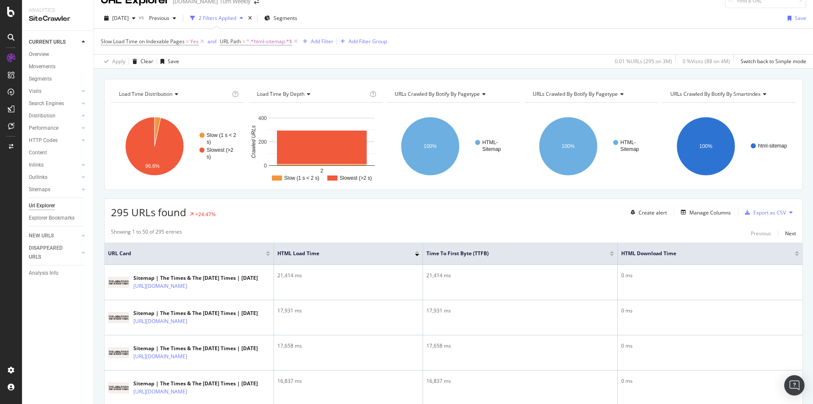
scroll to position [0, 0]
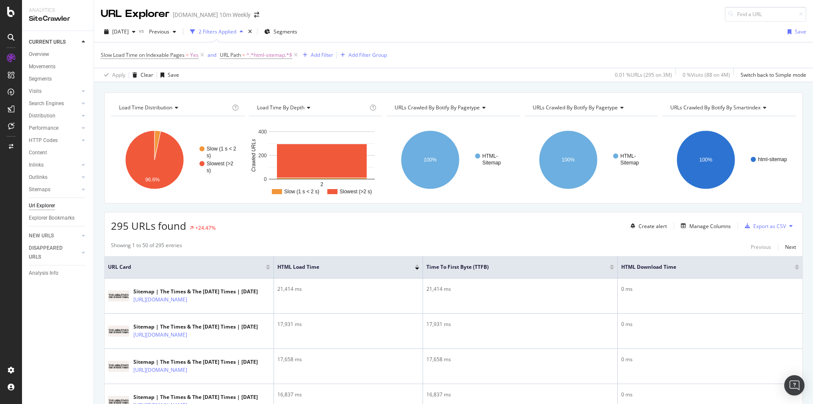
drag, startPoint x: 212, startPoint y: 169, endPoint x: 216, endPoint y: 197, distance: 29.0
click at [216, 197] on div "Load Time Distribution Chart (by Value) Table Expand Export as CSV Export as PN…" at bounding box center [453, 147] width 699 height 111
click at [220, 170] on rect "A chart." at bounding box center [218, 167] width 38 height 12
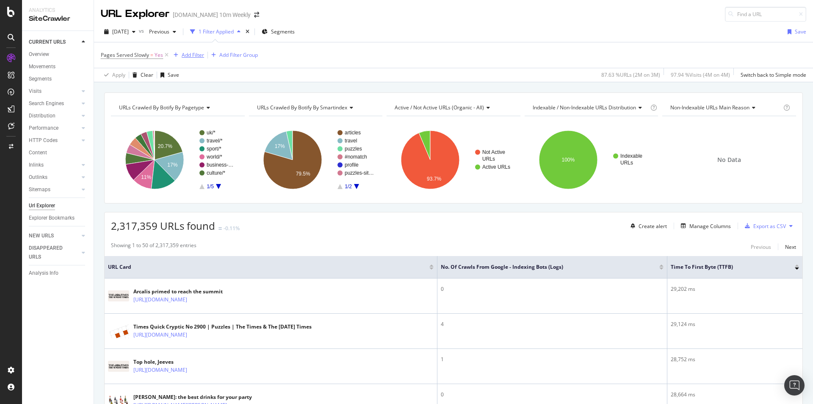
click at [191, 55] on div "Add Filter" at bounding box center [193, 54] width 22 height 7
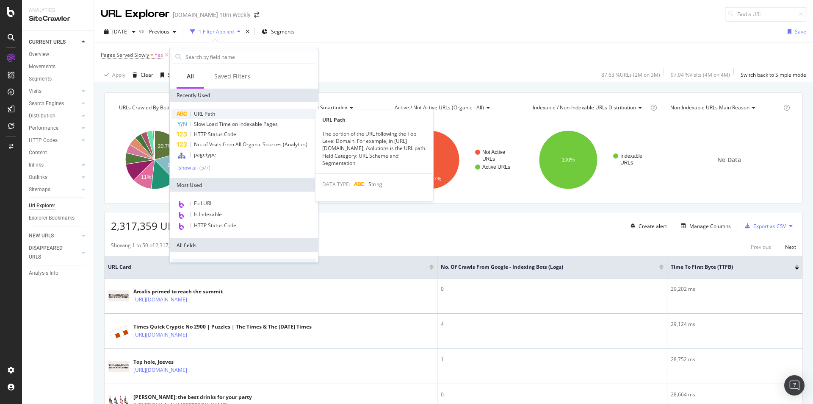
click at [209, 111] on span "URL Path" at bounding box center [204, 113] width 21 height 7
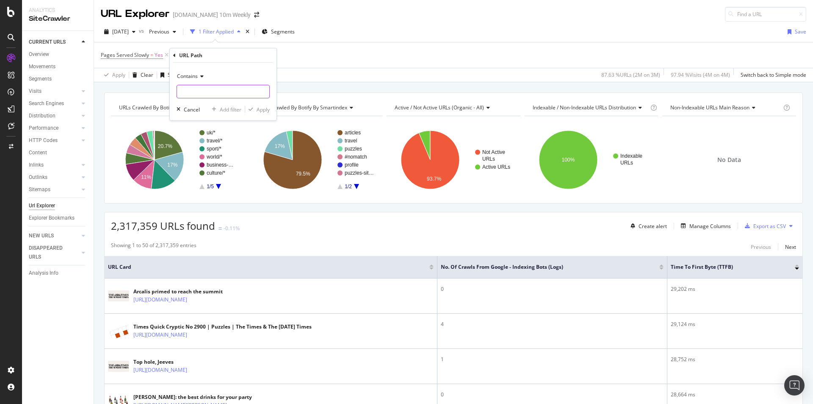
click at [210, 93] on input "text" at bounding box center [223, 92] width 92 height 14
type input "html-sitemap"
click at [261, 111] on div "Apply" at bounding box center [263, 109] width 13 height 7
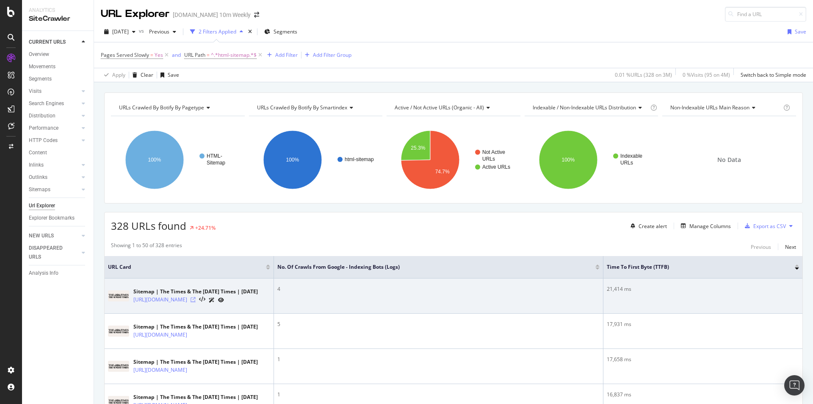
click at [196, 299] on icon at bounding box center [193, 299] width 5 height 5
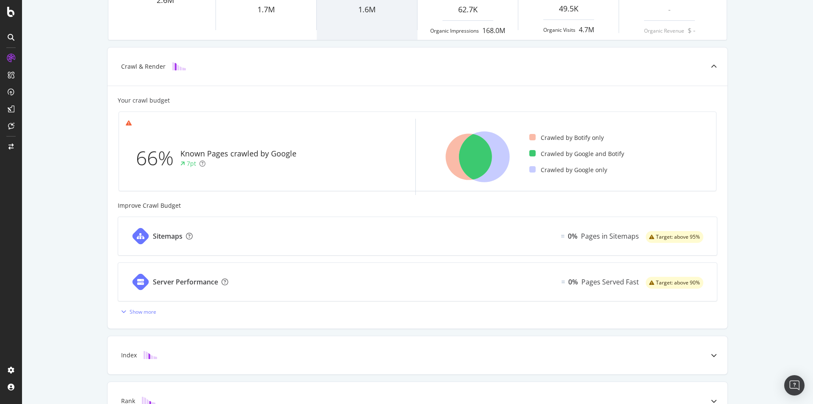
scroll to position [254, 0]
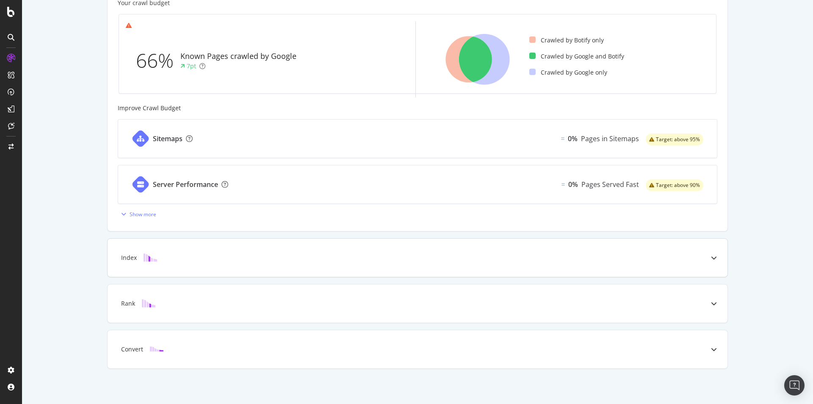
click at [255, 255] on div "Index" at bounding box center [404, 257] width 587 height 8
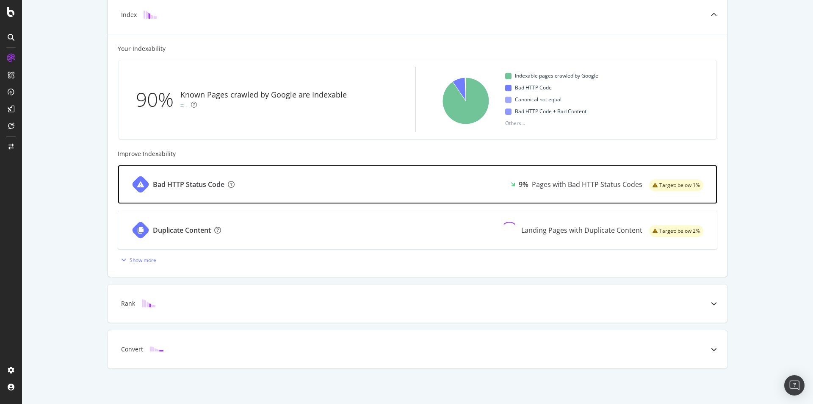
click at [296, 185] on div "Bad HTTP Status Code 9% Pages with Bad HTTP Status Codes Target: below 1%" at bounding box center [417, 184] width 599 height 38
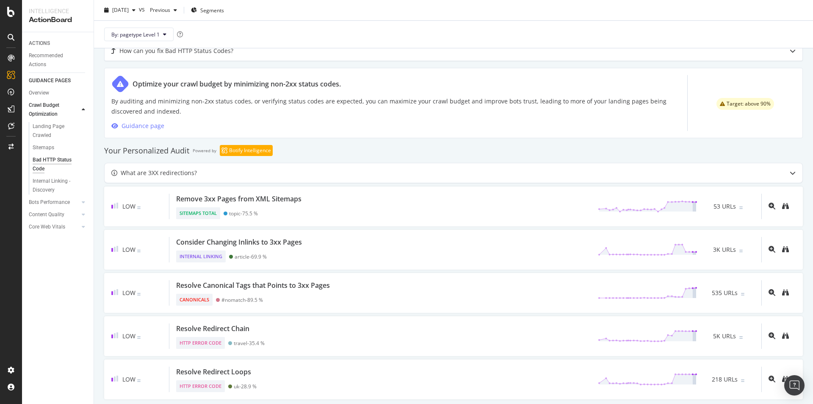
scroll to position [424, 0]
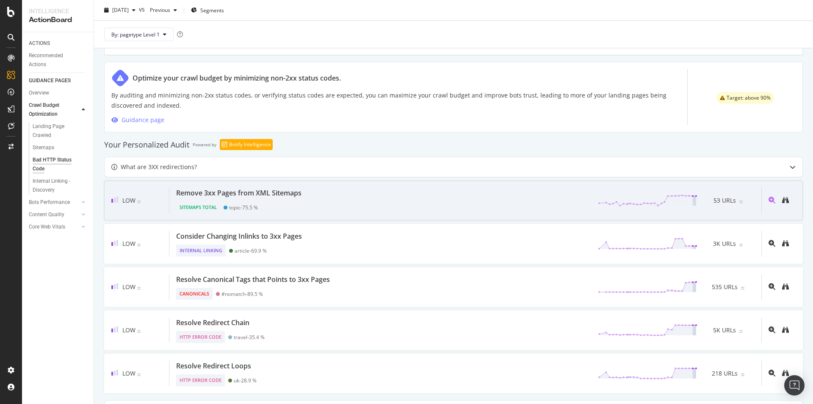
click at [280, 194] on div "Remove 3xx Pages from XML Sitemaps" at bounding box center [238, 193] width 125 height 10
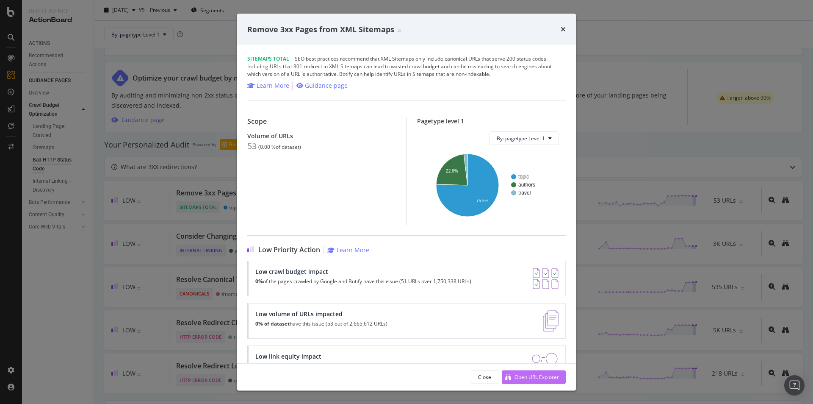
click at [532, 375] on div "Open URL Explorer" at bounding box center [537, 376] width 44 height 7
click at [565, 27] on icon "times" at bounding box center [563, 29] width 5 height 7
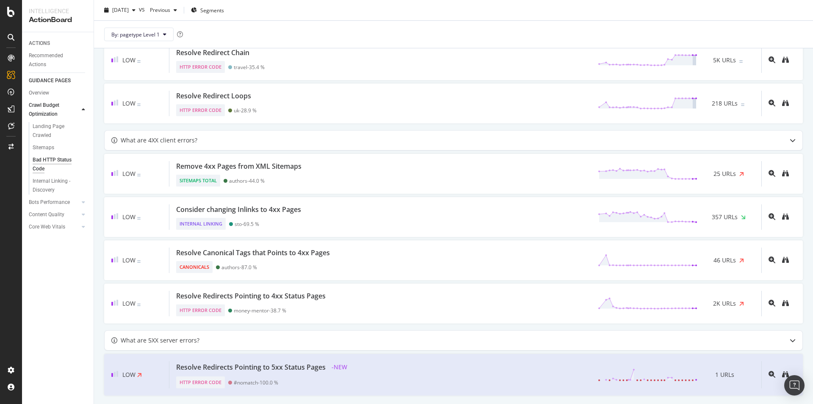
scroll to position [702, 0]
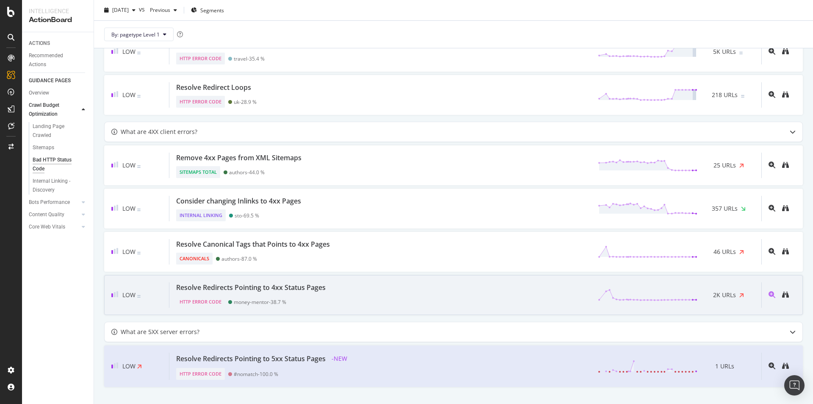
click at [339, 283] on div "Resolve Redirects Pointing to 4xx Status Pages HTTP Error Code money-mentor - 3…" at bounding box center [465, 294] width 592 height 25
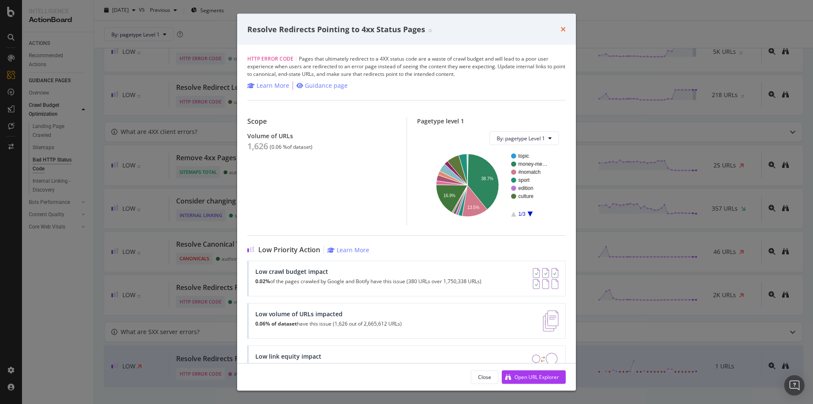
click at [565, 28] on icon "times" at bounding box center [563, 29] width 5 height 7
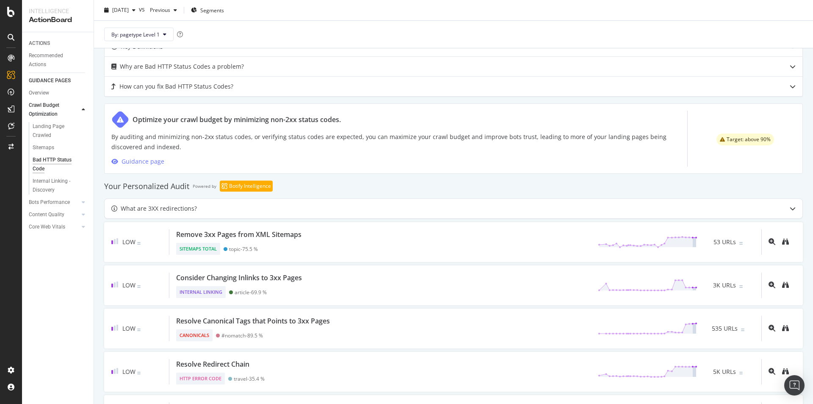
scroll to position [321, 0]
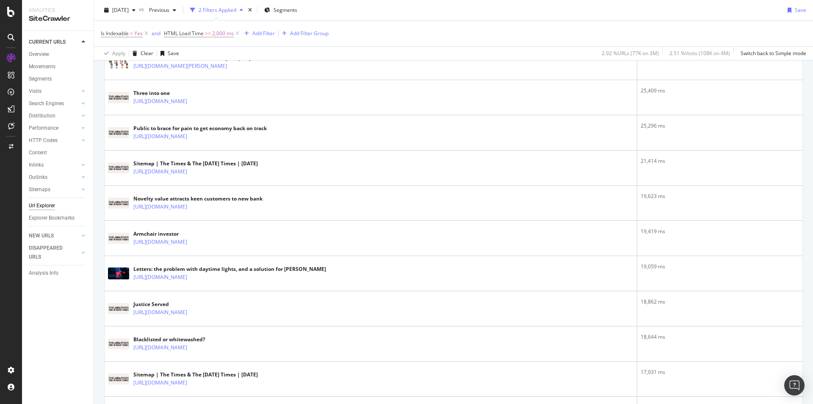
scroll to position [42, 0]
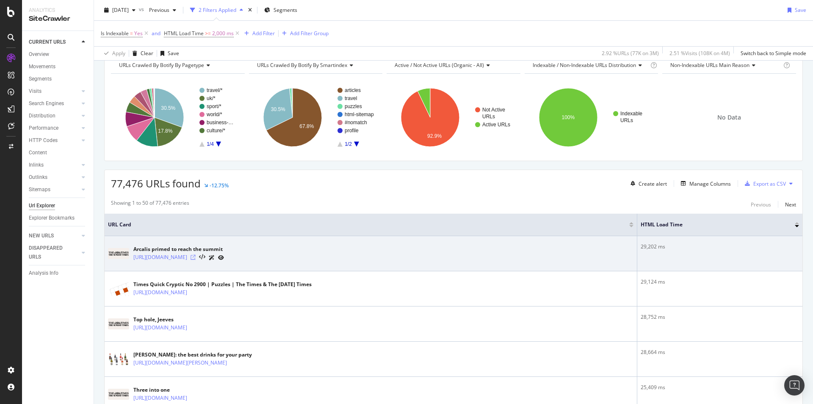
click at [196, 255] on icon at bounding box center [193, 257] width 5 height 5
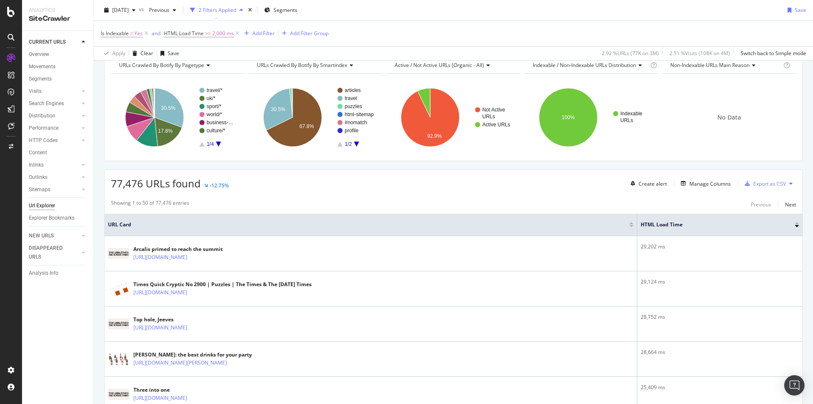
scroll to position [0, 0]
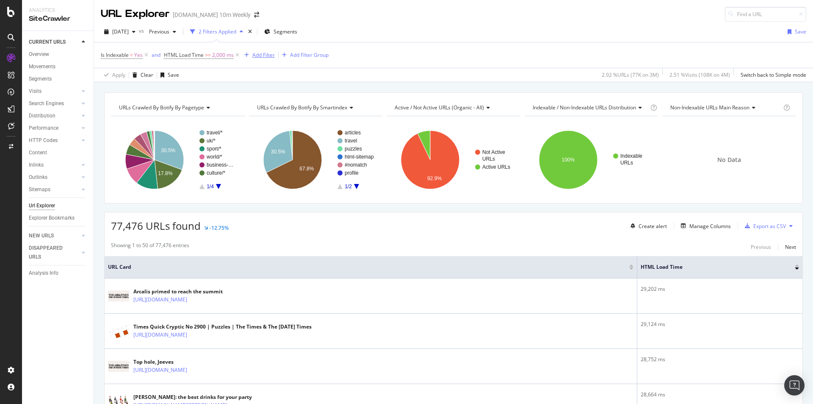
click at [265, 56] on div "Add Filter" at bounding box center [263, 54] width 22 height 7
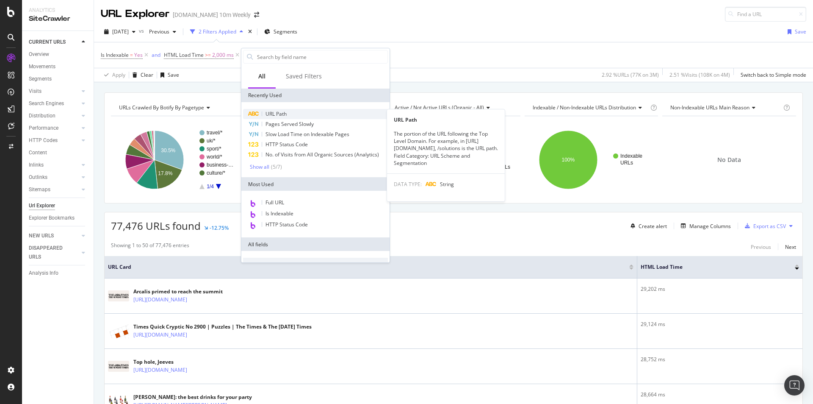
click at [276, 112] on span "URL Path" at bounding box center [276, 113] width 21 height 7
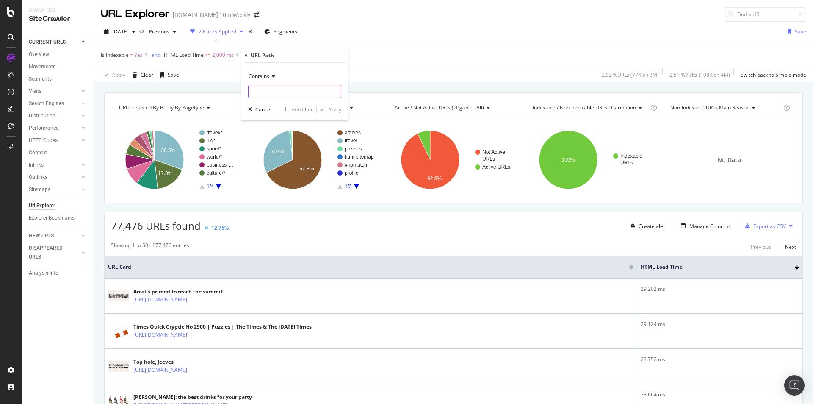
click at [275, 88] on input "text" at bounding box center [295, 92] width 92 height 14
type input "html-sitemap"
click at [324, 111] on icon "button" at bounding box center [322, 109] width 5 height 5
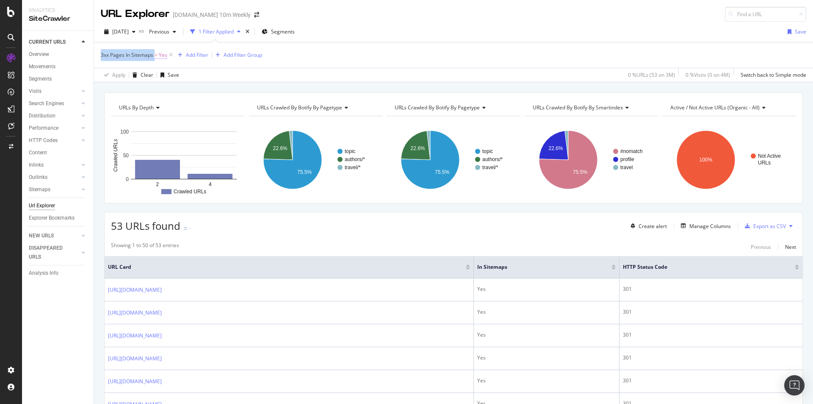
drag, startPoint x: 118, startPoint y: 55, endPoint x: 155, endPoint y: 56, distance: 37.3
click at [155, 56] on div "3xx Pages In Sitemaps = Yes Add Filter Add Filter Group Apply Clear Save 0 % UR…" at bounding box center [453, 62] width 719 height 40
copy span "3xx Pages In Sitemaps"
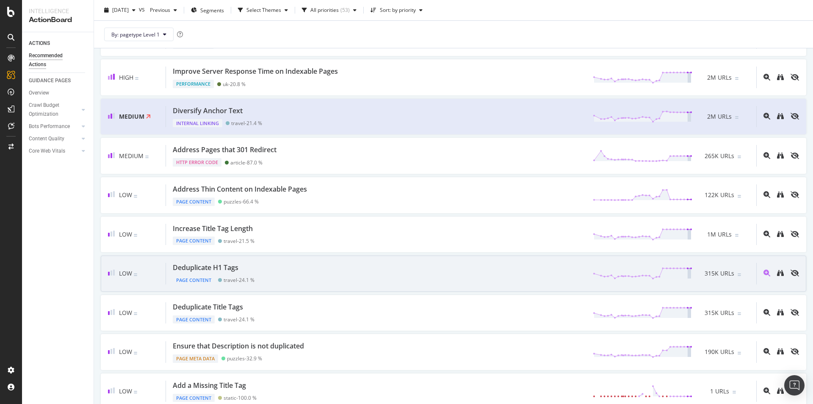
scroll to position [424, 0]
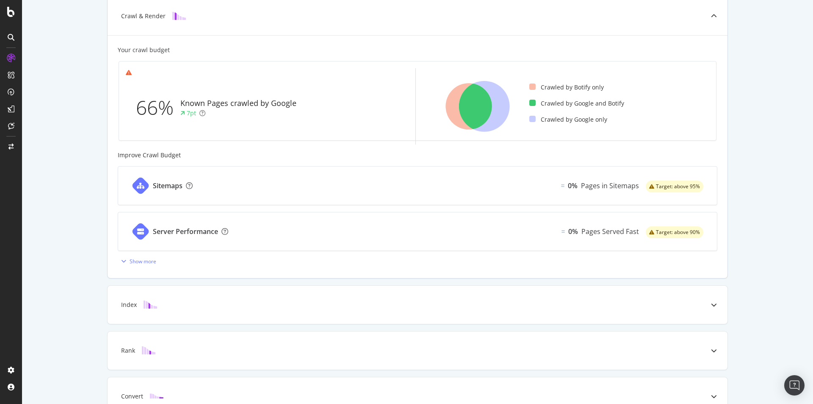
scroll to position [255, 0]
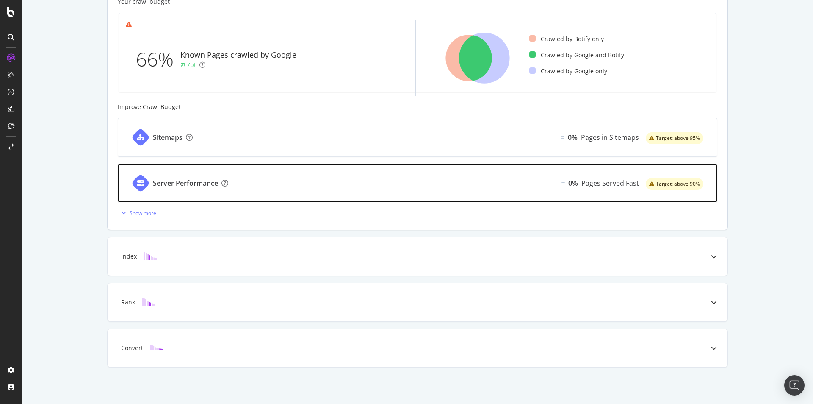
click at [298, 184] on div "Server Performance 0% Pages Served Fast Target: above 90%" at bounding box center [417, 183] width 599 height 38
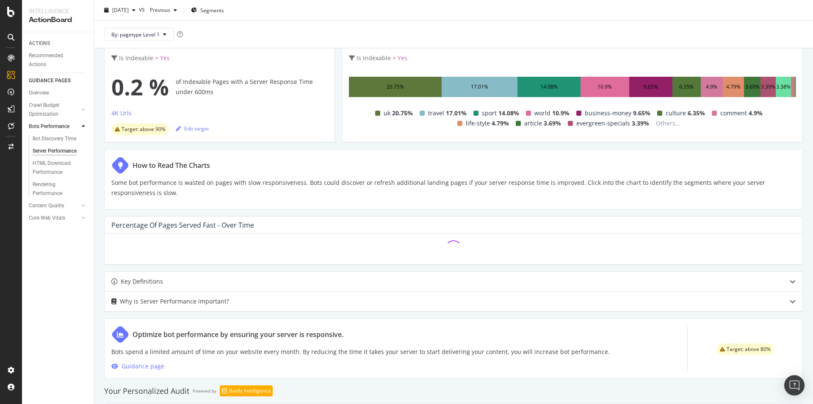
scroll to position [149, 0]
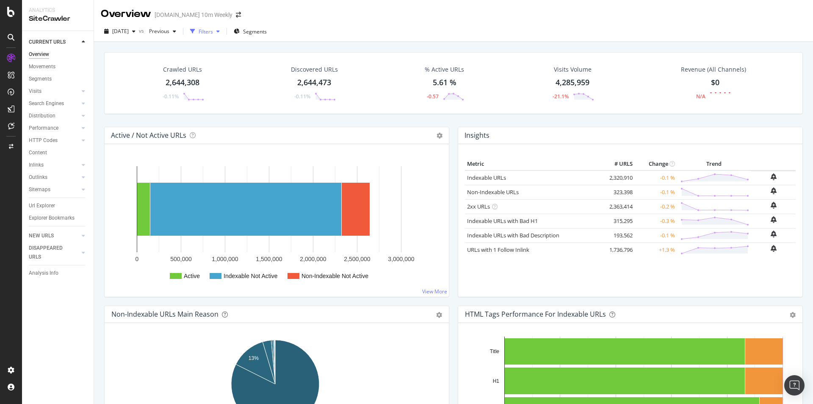
click at [213, 28] on div "Filters" at bounding box center [206, 31] width 14 height 7
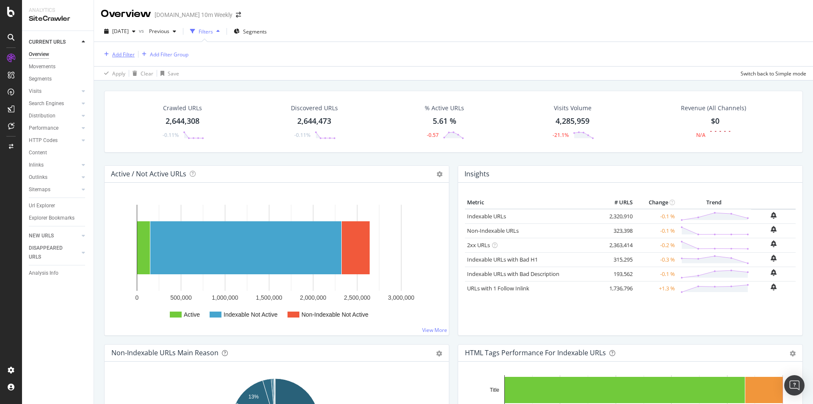
click at [127, 55] on div "Add Filter" at bounding box center [123, 54] width 22 height 7
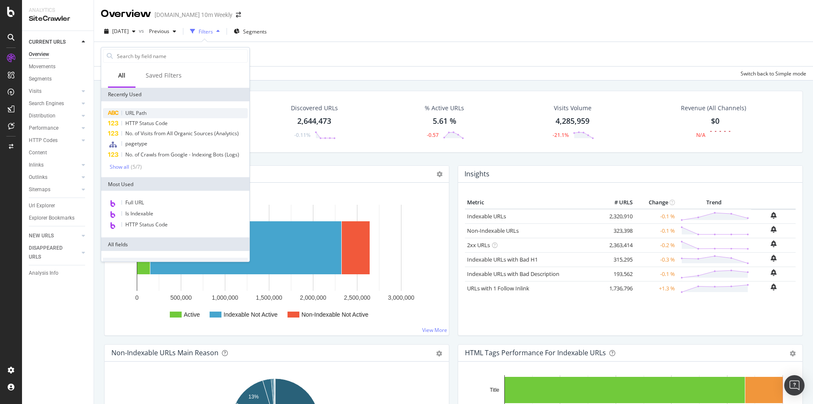
click at [140, 111] on span "URL Path" at bounding box center [135, 112] width 21 height 7
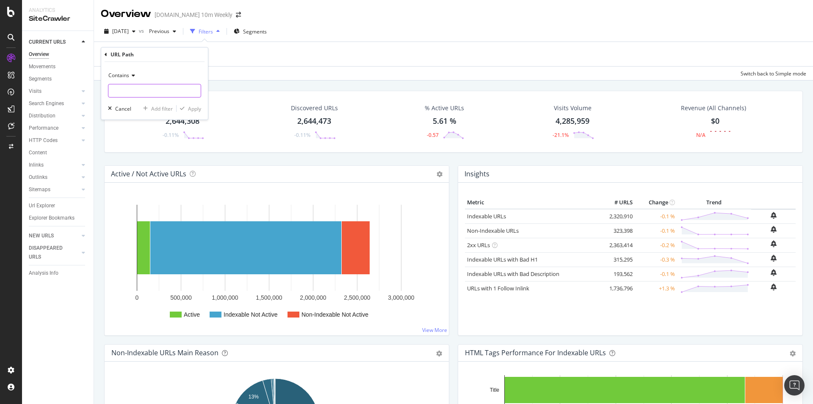
click at [150, 89] on input "text" at bounding box center [154, 91] width 92 height 14
paste input "html-sitemap"
type input "html-sitemap"
click at [198, 110] on div "Apply" at bounding box center [194, 108] width 13 height 7
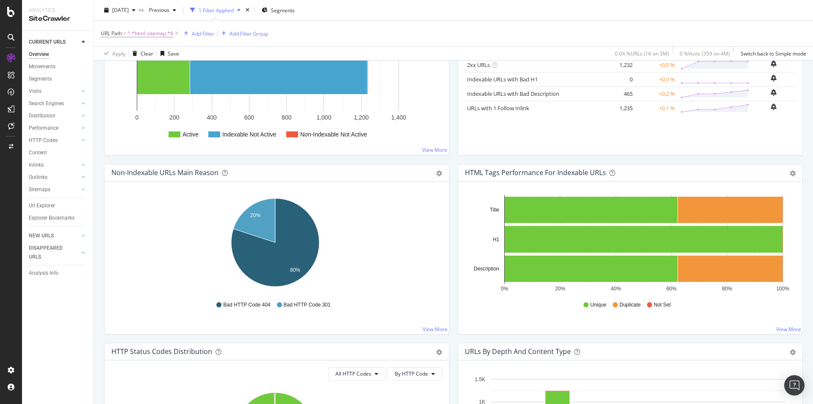
scroll to position [42, 0]
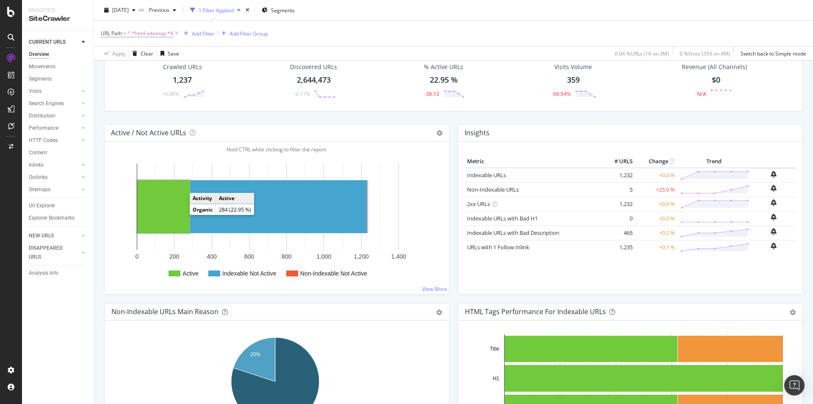
click at [170, 213] on rect "A chart." at bounding box center [163, 206] width 53 height 53
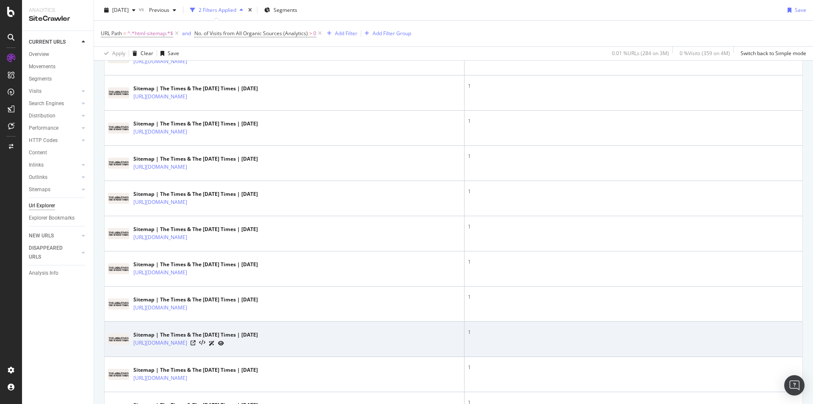
scroll to position [1681, 0]
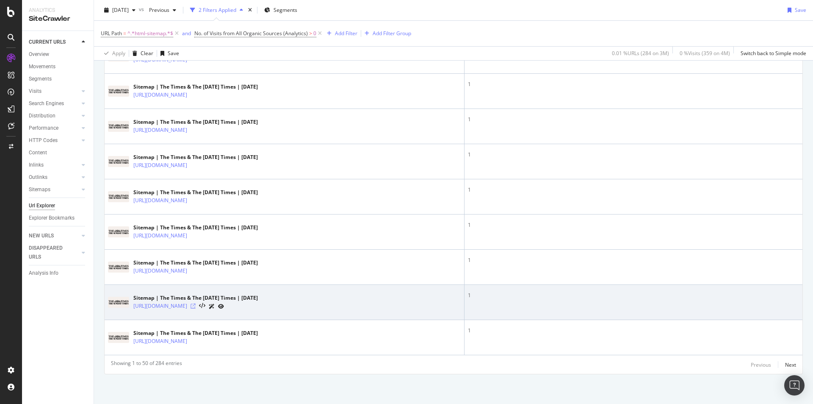
click at [196, 305] on icon at bounding box center [193, 305] width 5 height 5
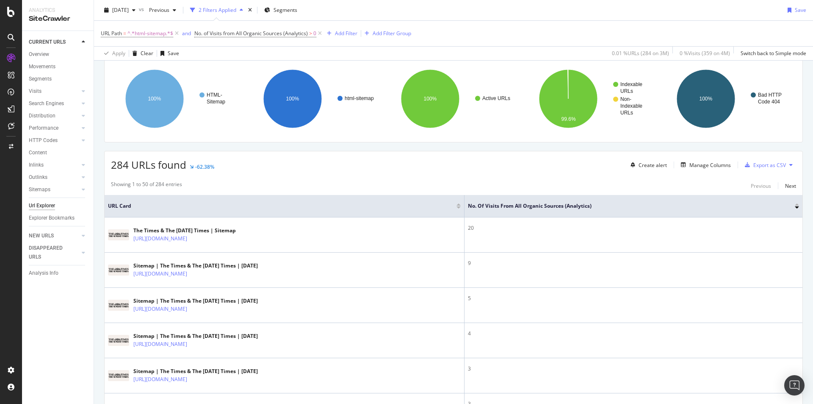
scroll to position [0, 0]
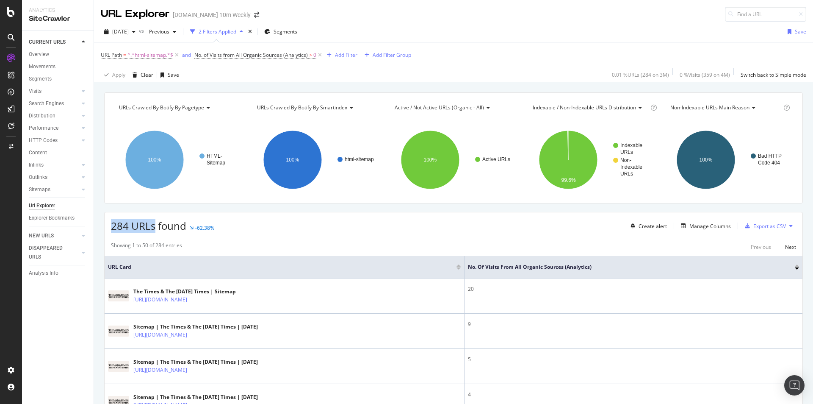
drag, startPoint x: 110, startPoint y: 226, endPoint x: 154, endPoint y: 227, distance: 43.6
click at [154, 227] on div "284 URLs found -62.38% Create alert Manage Columns Export as CSV" at bounding box center [454, 222] width 698 height 21
copy span "284 URLs"
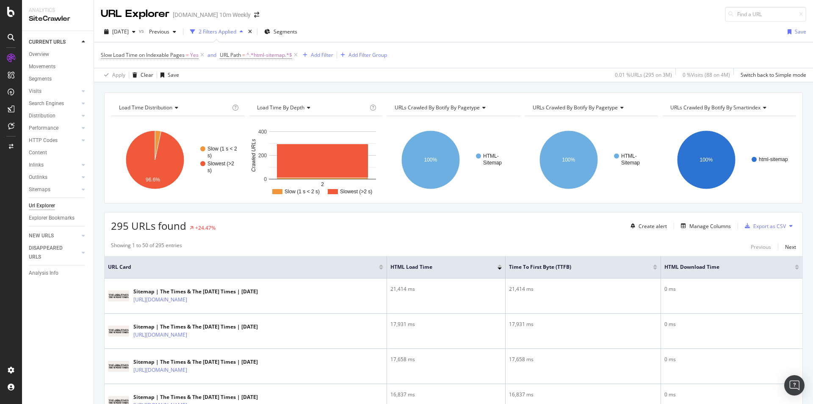
drag, startPoint x: 298, startPoint y: 55, endPoint x: 189, endPoint y: 8, distance: 119.0
click at [199, 46] on div "Slow Load Time on Indexable Pages = Yes and URL Path = ^.*html-sitemap.*$ Add F…" at bounding box center [454, 54] width 706 height 25
click at [296, 54] on icon at bounding box center [295, 55] width 7 height 8
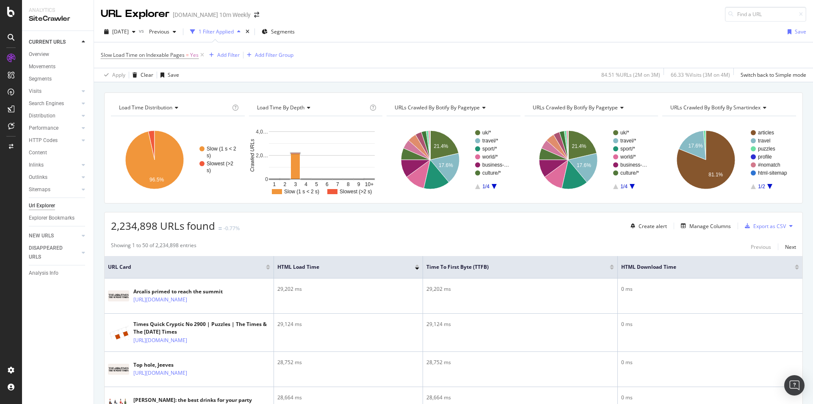
click at [335, 191] on rect "A chart." at bounding box center [332, 191] width 10 height 5
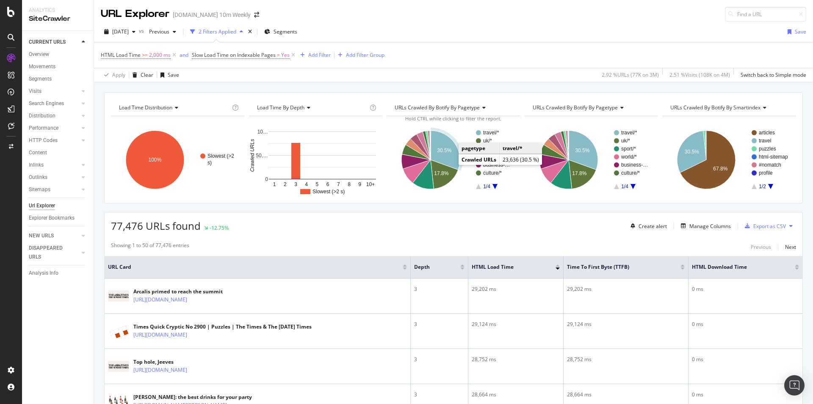
click at [437, 147] on icon "A chart." at bounding box center [445, 149] width 29 height 39
click at [496, 185] on rect "A chart." at bounding box center [494, 159] width 38 height 59
click at [492, 186] on icon "A chart." at bounding box center [494, 186] width 5 height 5
click at [476, 186] on icon "A chart." at bounding box center [477, 186] width 5 height 5
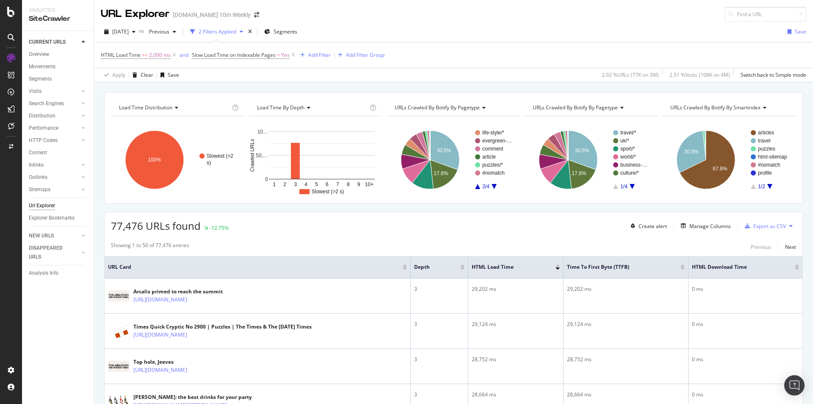
click at [475, 188] on icon "A chart." at bounding box center [477, 186] width 5 height 5
click at [487, 133] on text "travel/*" at bounding box center [490, 133] width 16 height 6
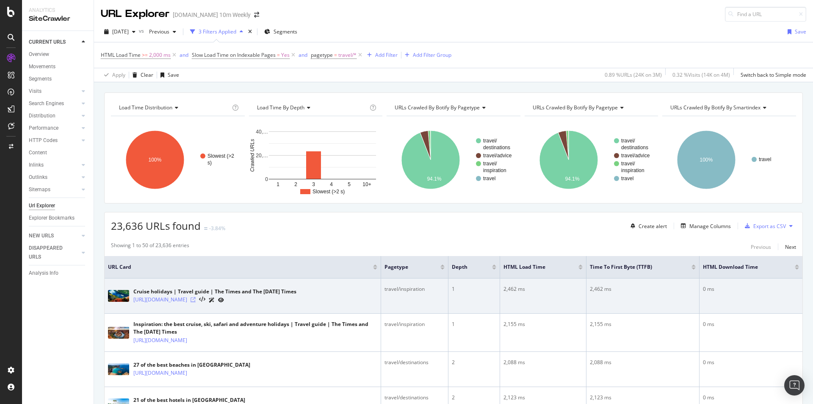
click at [196, 299] on icon at bounding box center [193, 299] width 5 height 5
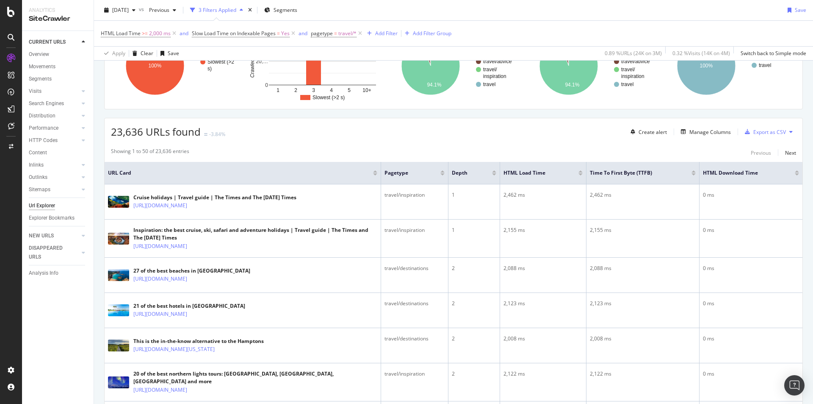
scroll to position [169, 0]
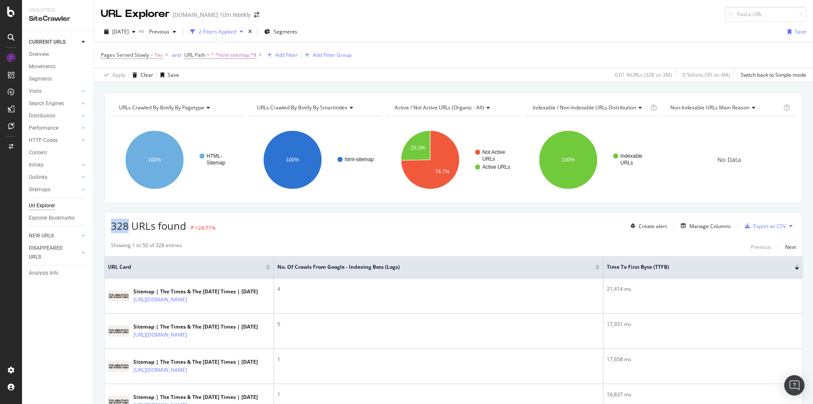
drag, startPoint x: 111, startPoint y: 228, endPoint x: 129, endPoint y: 227, distance: 18.7
click at [129, 227] on div "328 URLs found +24.71% Create alert Manage Columns Export as CSV" at bounding box center [454, 222] width 698 height 21
click at [166, 54] on icon at bounding box center [166, 55] width 7 height 8
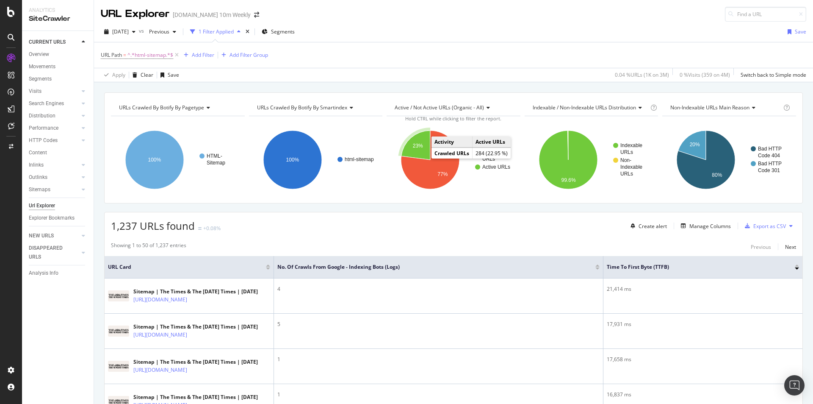
click at [414, 147] on text "23%" at bounding box center [418, 146] width 10 height 6
